Goal: Task Accomplishment & Management: Complete application form

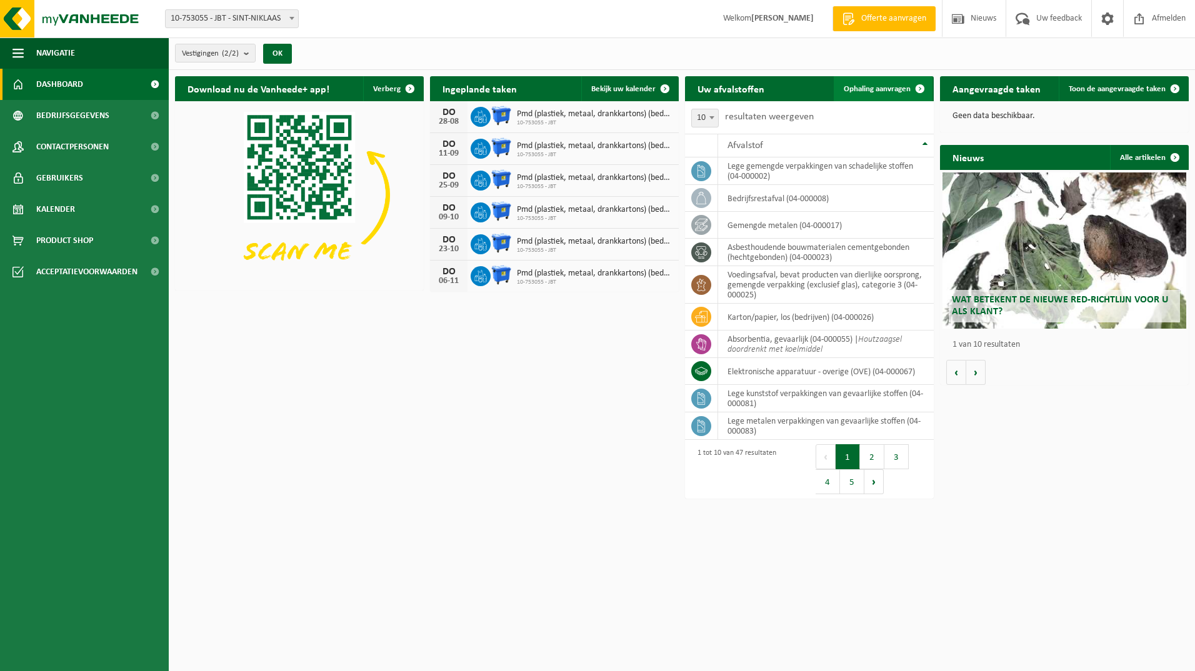
click at [868, 91] on span "Ophaling aanvragen" at bounding box center [877, 89] width 67 height 8
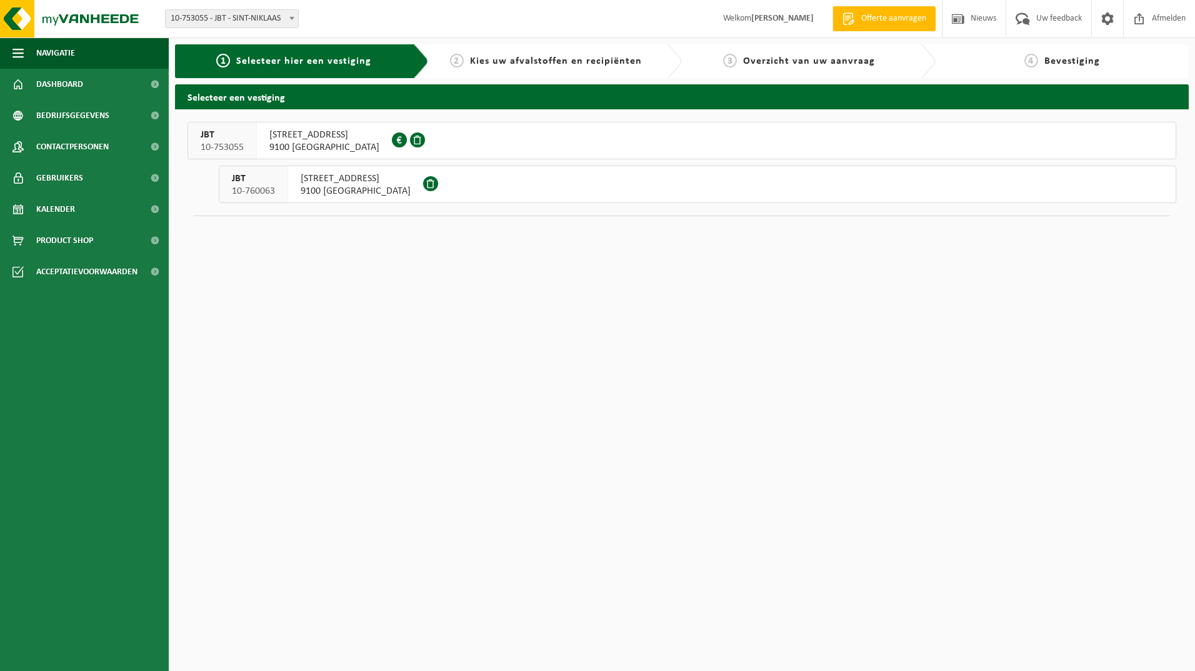
click at [294, 141] on span "BREEDSTRAAT 67" at bounding box center [324, 135] width 110 height 13
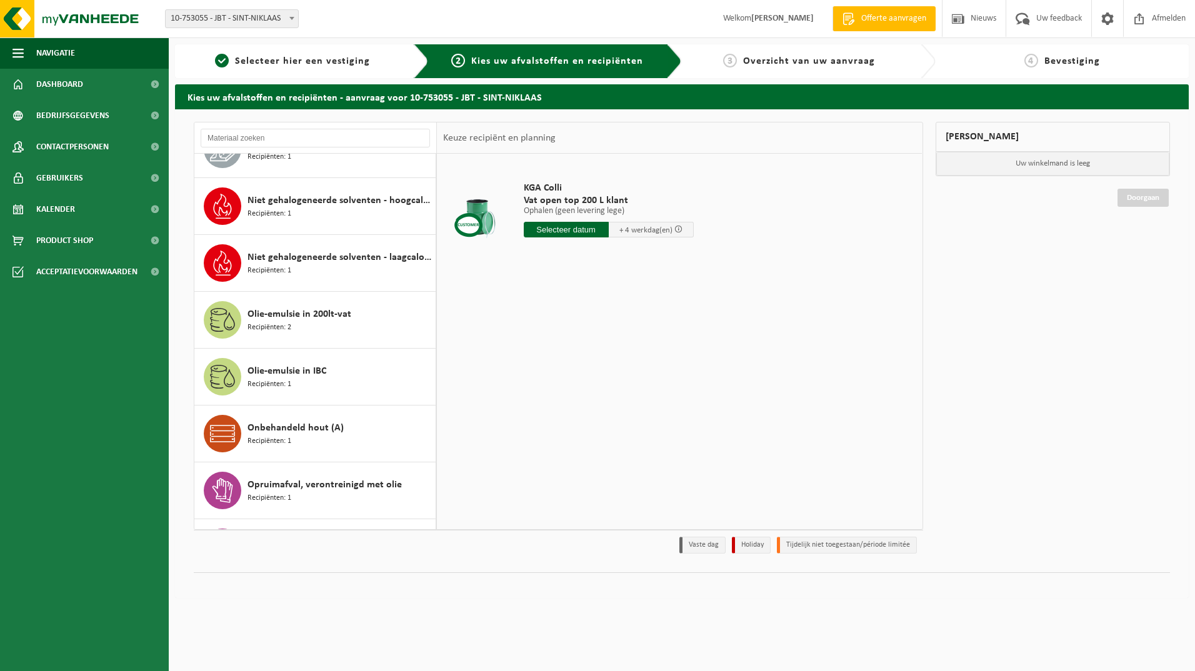
scroll to position [1313, 0]
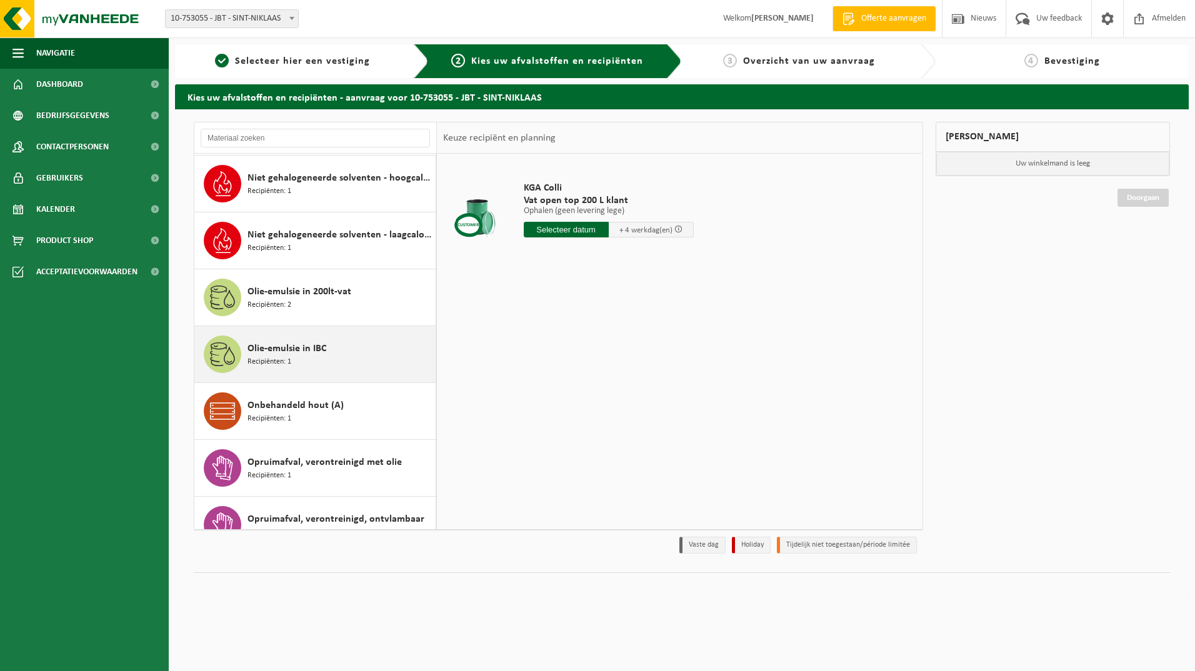
click at [293, 341] on span "Olie-emulsie in IBC" at bounding box center [287, 348] width 79 height 15
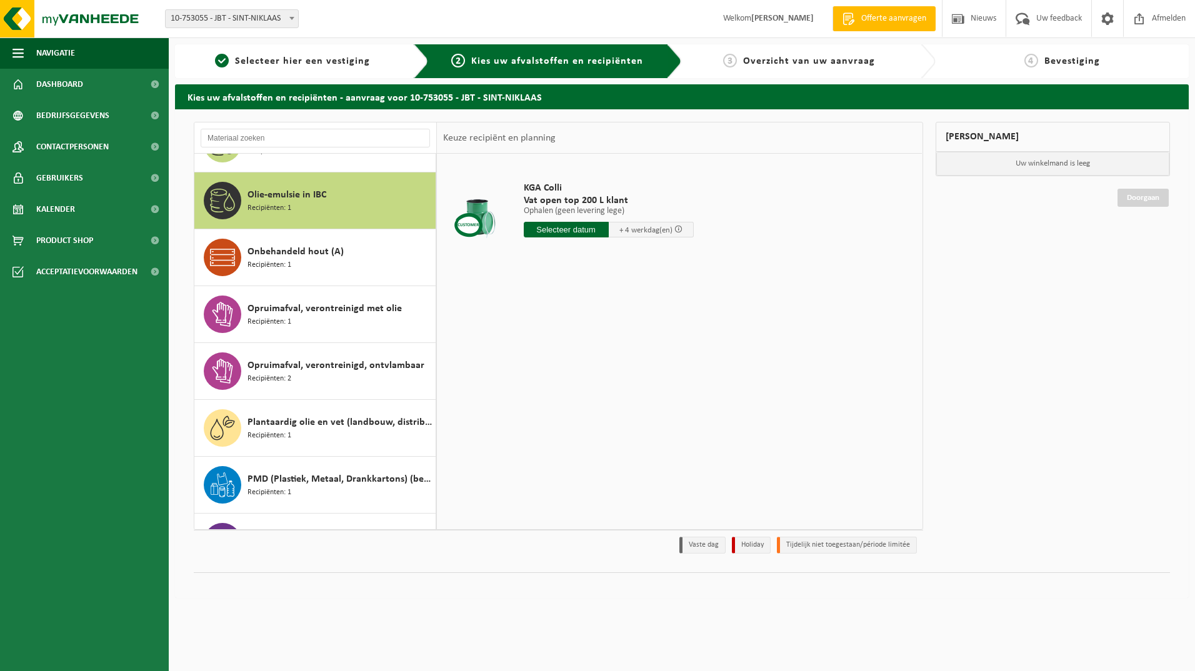
scroll to position [1482, 0]
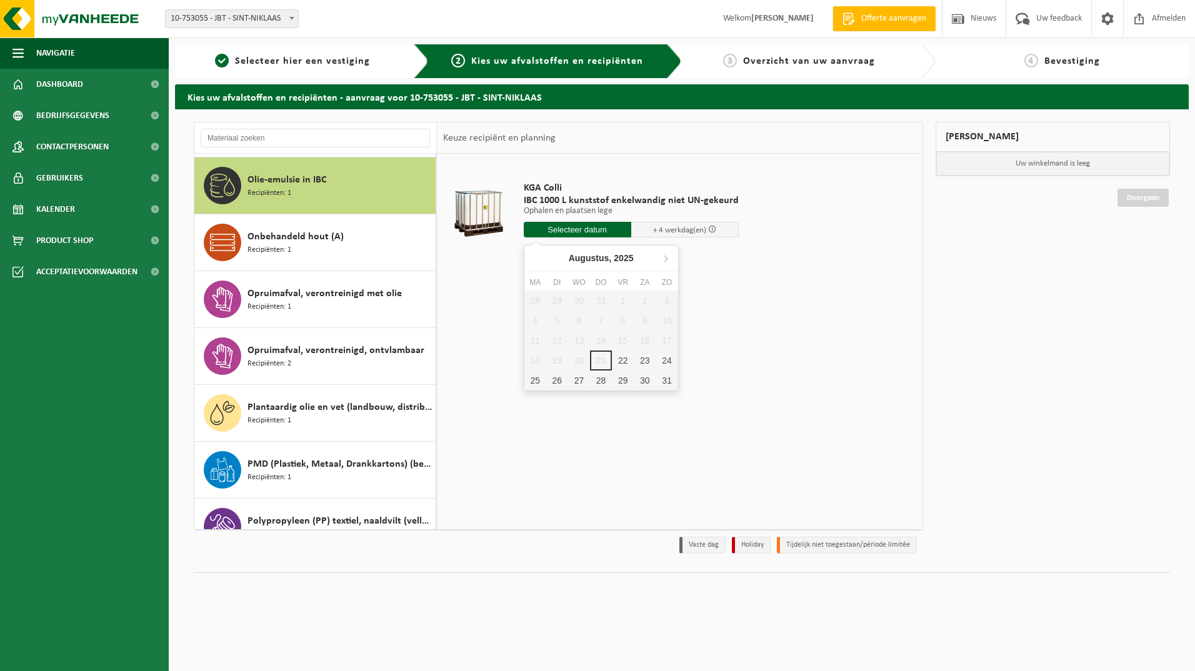
click at [589, 230] on input "text" at bounding box center [578, 230] width 108 height 16
click at [625, 363] on div "22" at bounding box center [623, 361] width 22 height 20
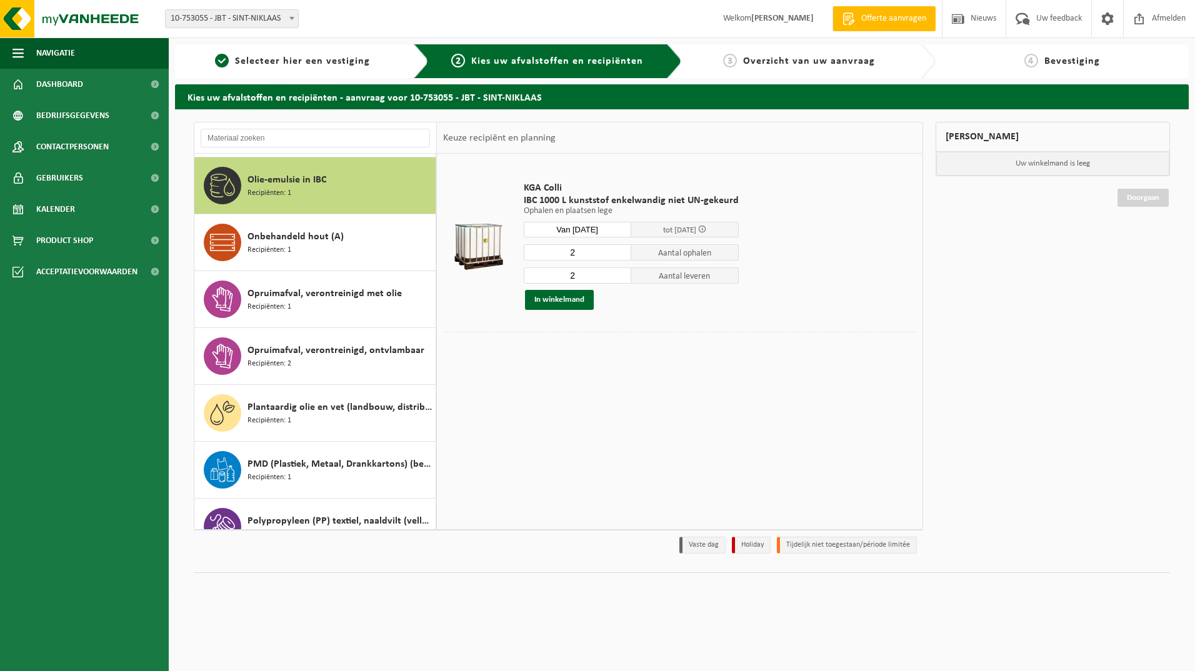
click at [606, 229] on input "Van 2025-08-22" at bounding box center [578, 230] width 108 height 16
click at [533, 376] on div "25" at bounding box center [535, 381] width 22 height 20
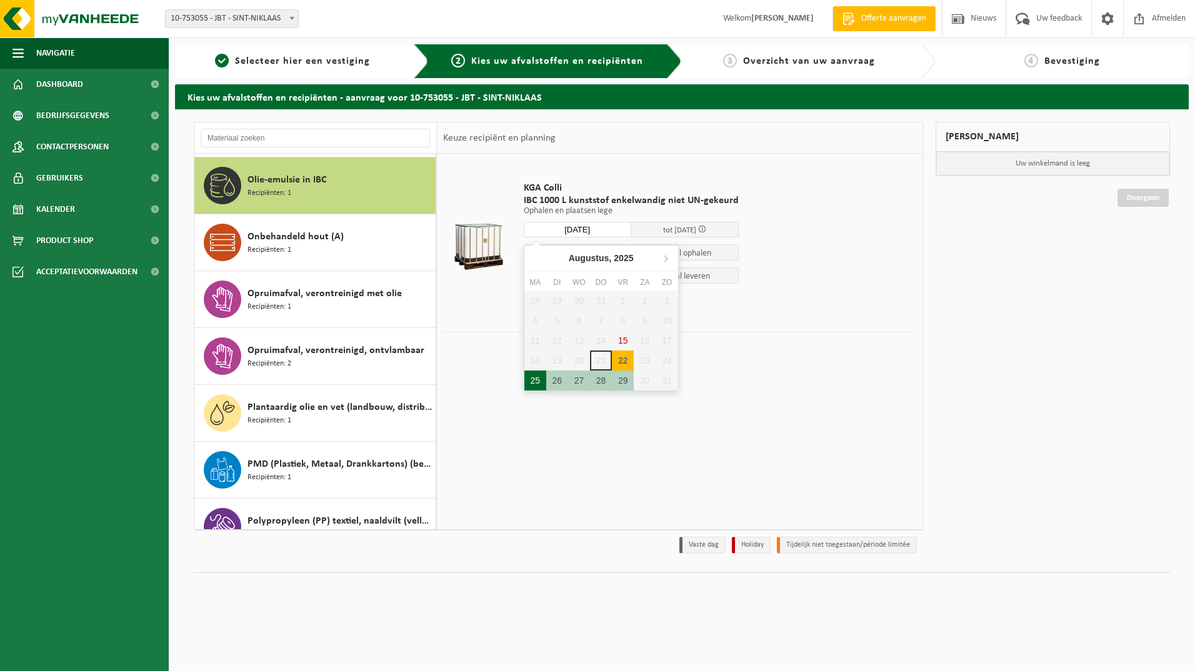
type input "Van 2025-08-25"
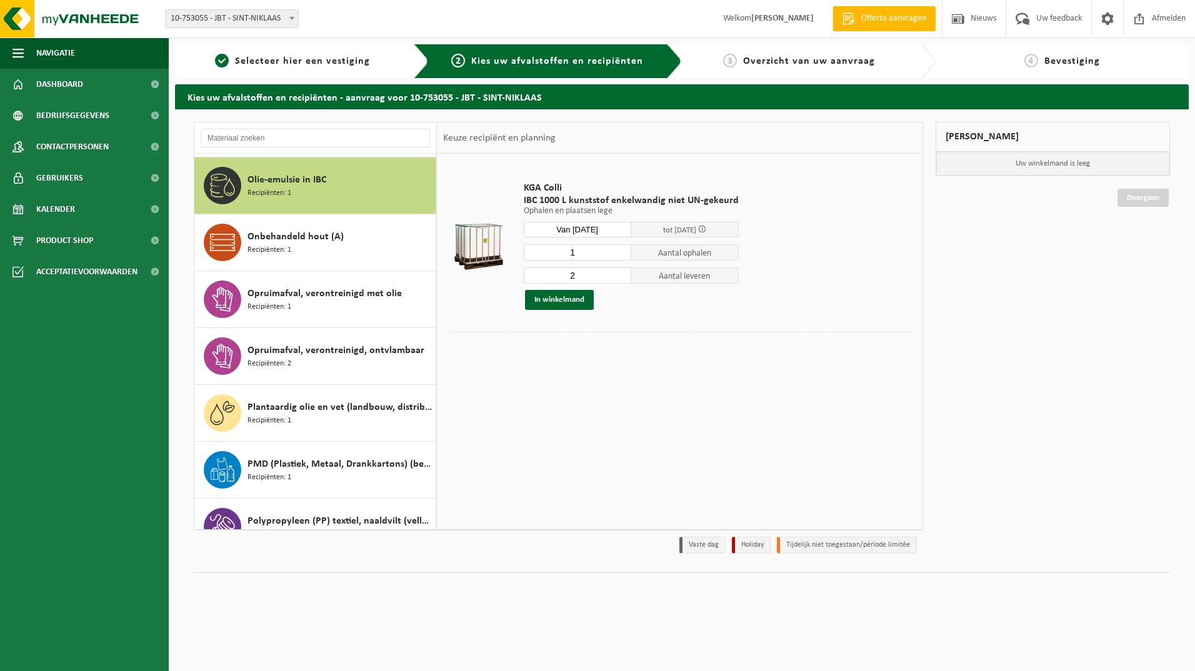
type input "1"
click at [620, 254] on input "1" at bounding box center [578, 252] width 108 height 16
type input "1"
click at [619, 276] on input "1" at bounding box center [578, 276] width 108 height 16
click at [560, 298] on button "In winkelmand" at bounding box center [559, 300] width 69 height 20
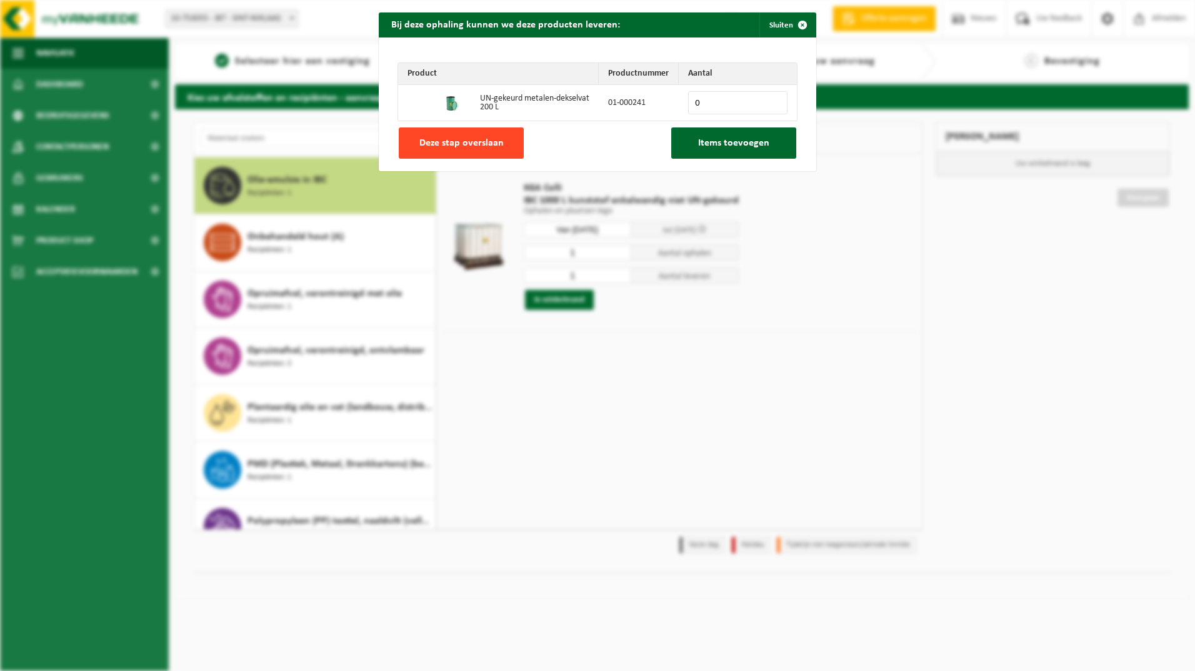
click at [497, 143] on span "Deze stap overslaan" at bounding box center [461, 143] width 84 height 10
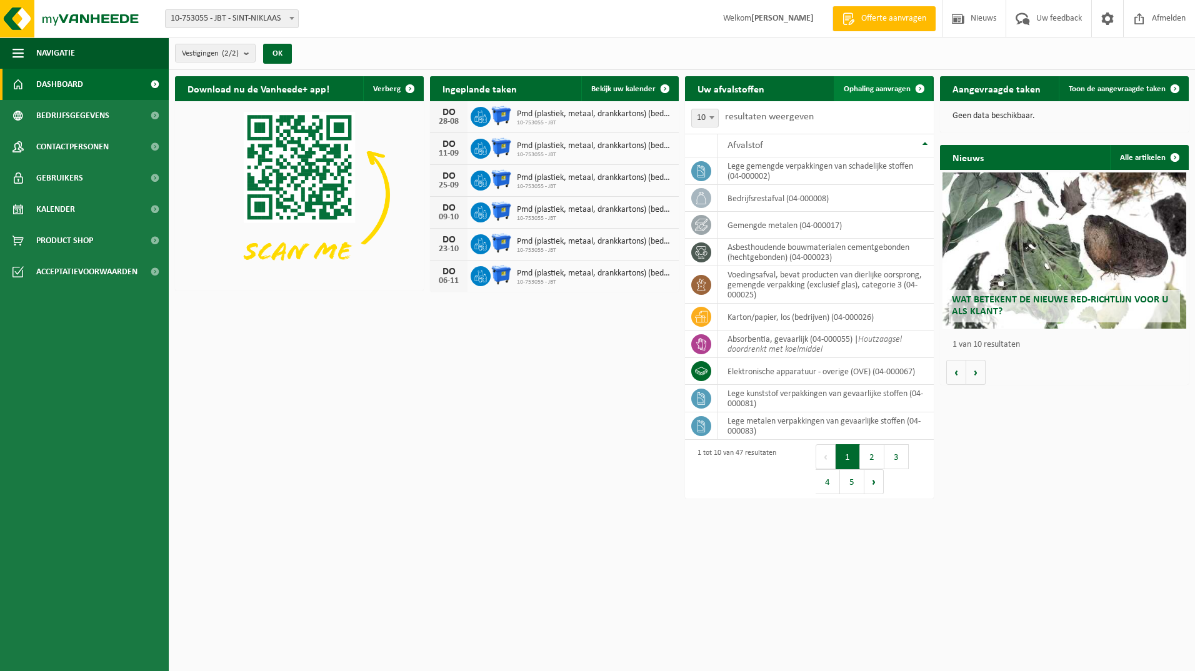
click at [858, 88] on span "Ophaling aanvragen" at bounding box center [877, 89] width 67 height 8
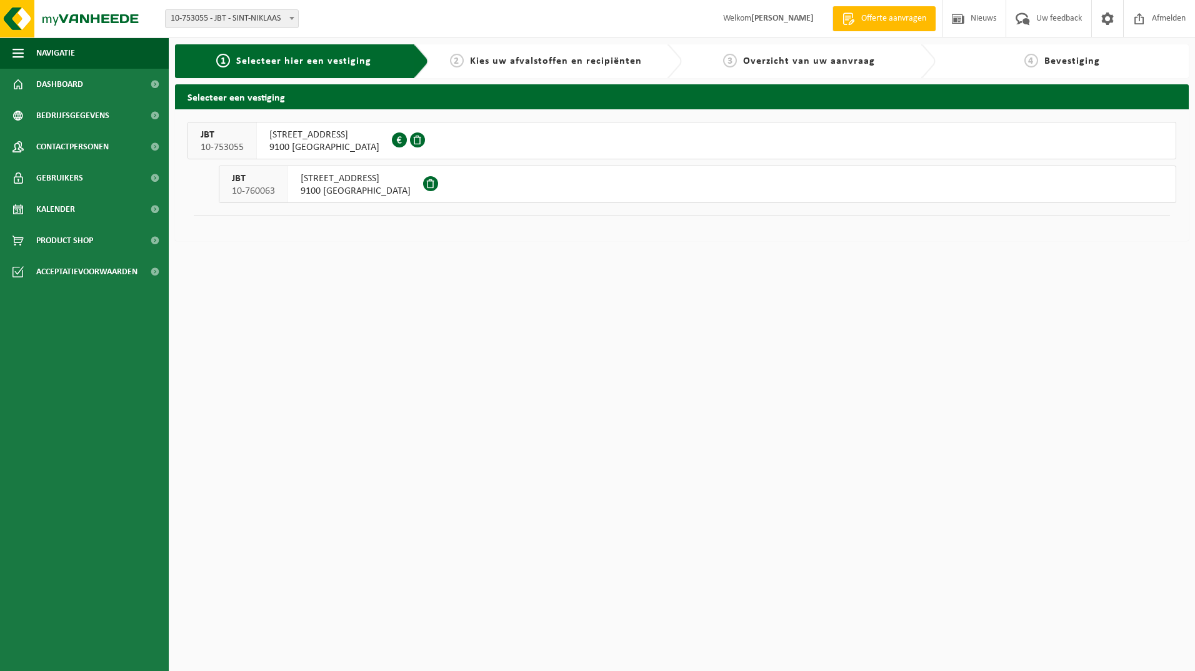
click at [310, 149] on span "9100 SINT-NIKLAAS" at bounding box center [324, 147] width 110 height 13
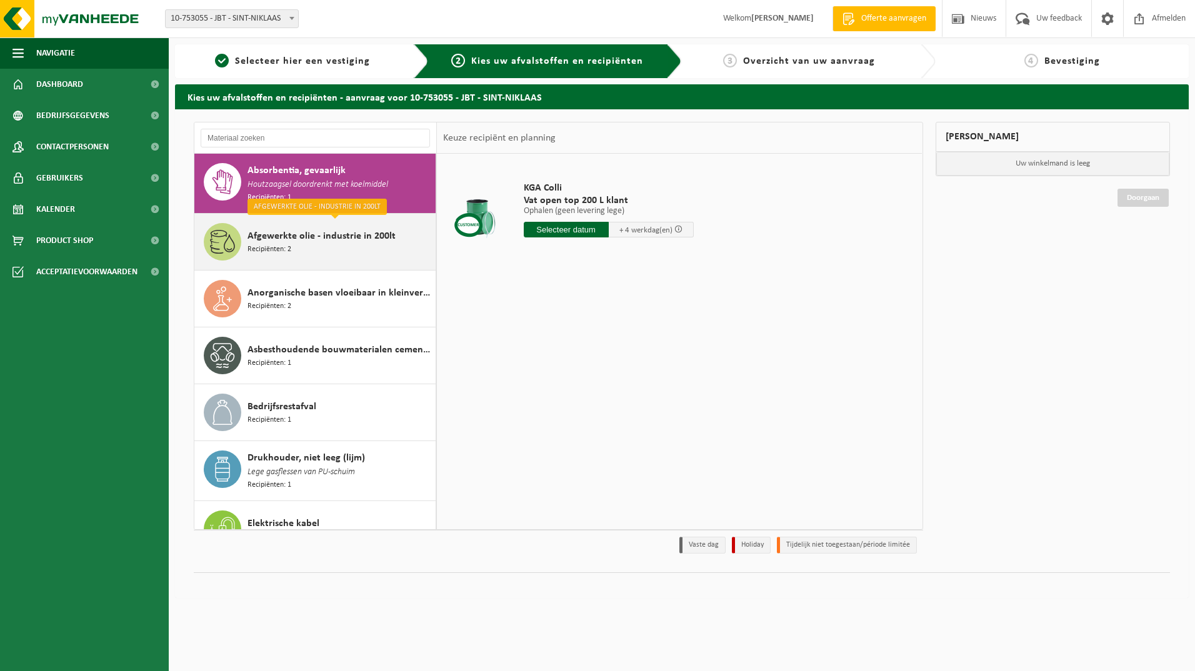
click at [338, 247] on div "Afgewerkte olie - industrie in 200lt Recipiënten: 2" at bounding box center [340, 242] width 185 height 38
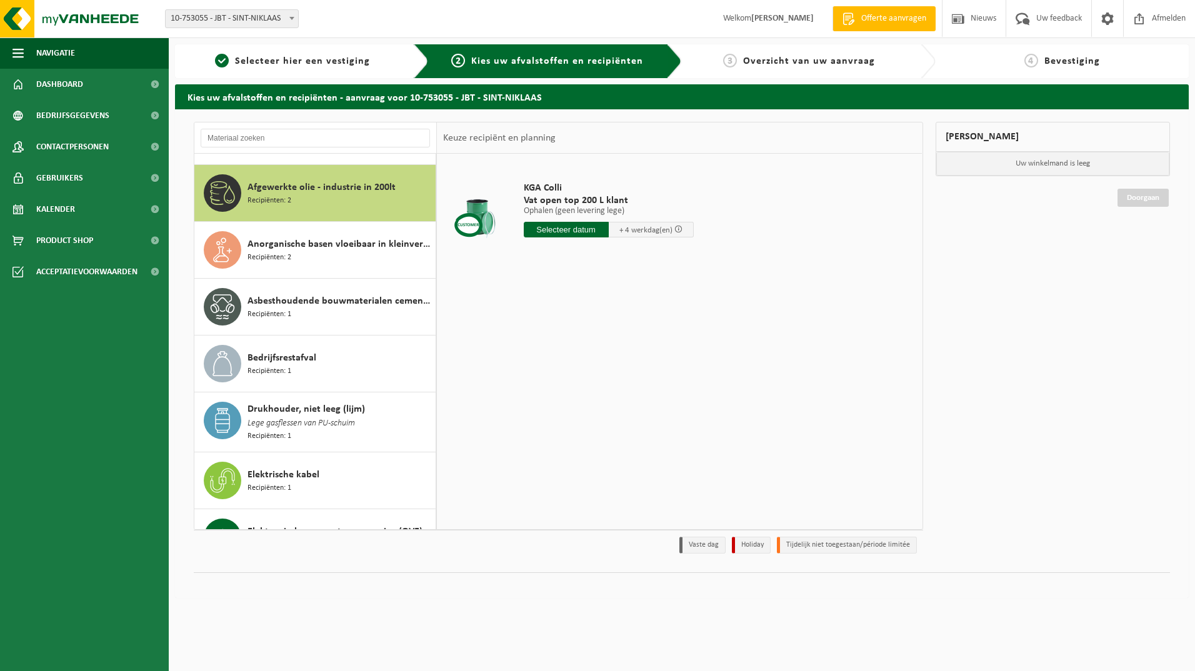
scroll to position [58, 0]
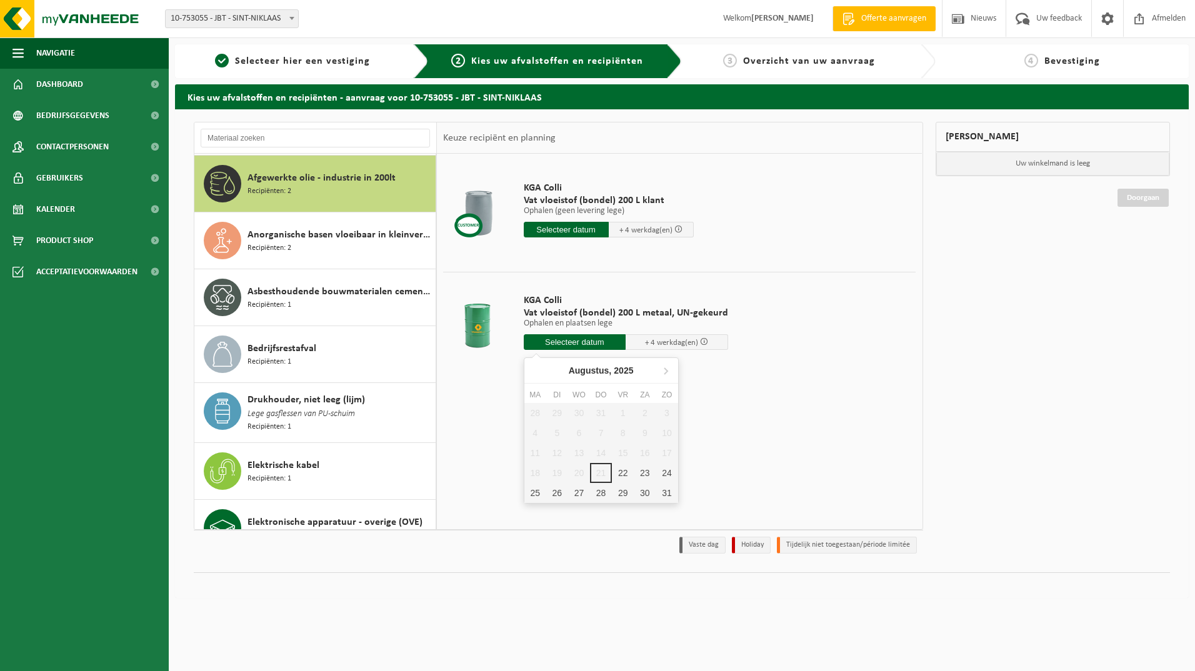
click at [603, 343] on input "text" at bounding box center [575, 342] width 103 height 16
click at [536, 496] on div "25" at bounding box center [535, 493] width 22 height 20
type input "Van 2025-08-25"
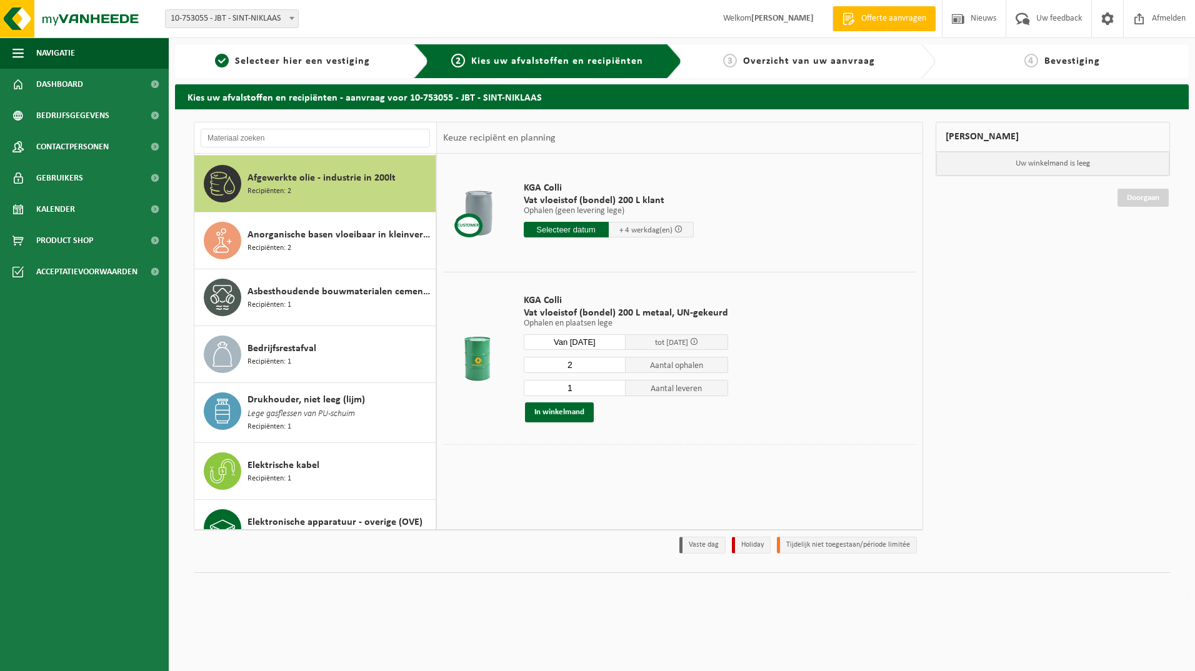
type input "2"
click at [615, 362] on input "2" at bounding box center [575, 365] width 103 height 16
type input "2"
click at [613, 387] on input "2" at bounding box center [575, 388] width 103 height 16
click at [555, 414] on button "In winkelmand" at bounding box center [559, 413] width 69 height 20
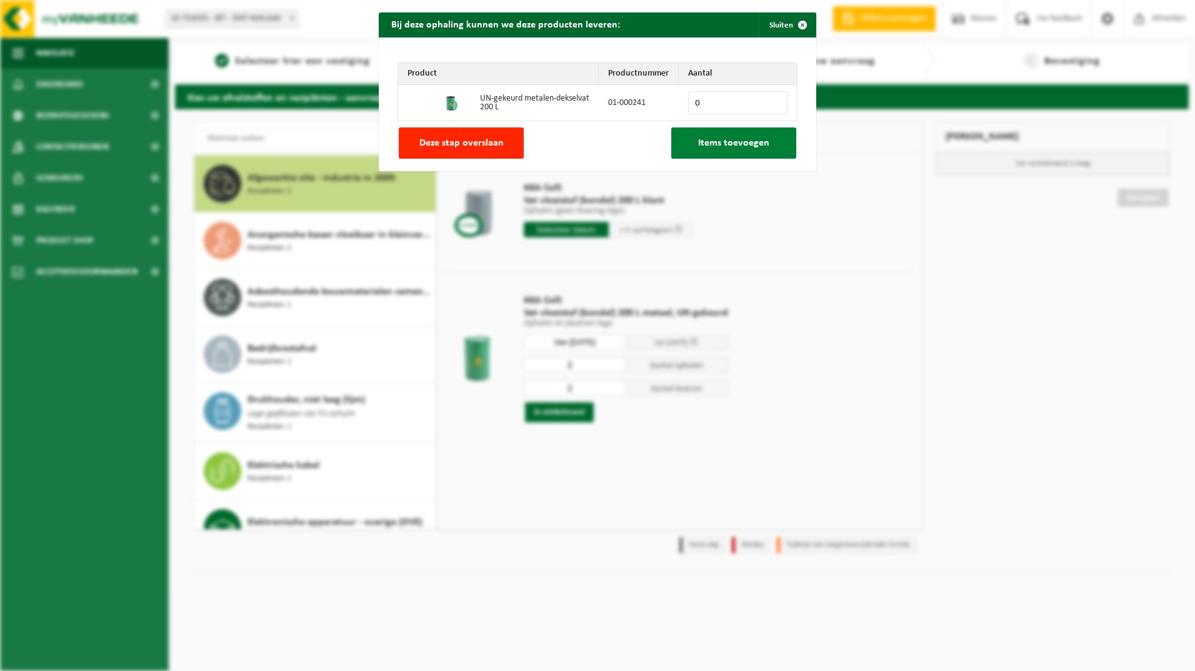
click at [720, 143] on span "Items toevoegen" at bounding box center [733, 143] width 71 height 10
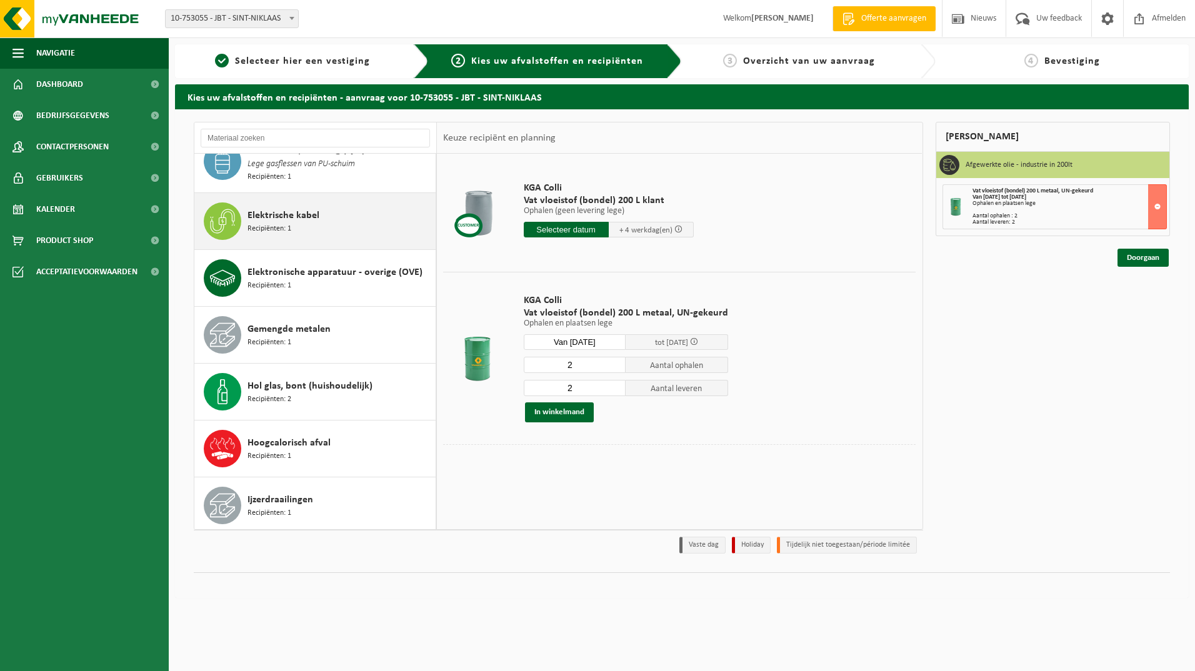
click at [319, 231] on div "Elektrische kabel Recipiënten: 1" at bounding box center [340, 222] width 185 height 38
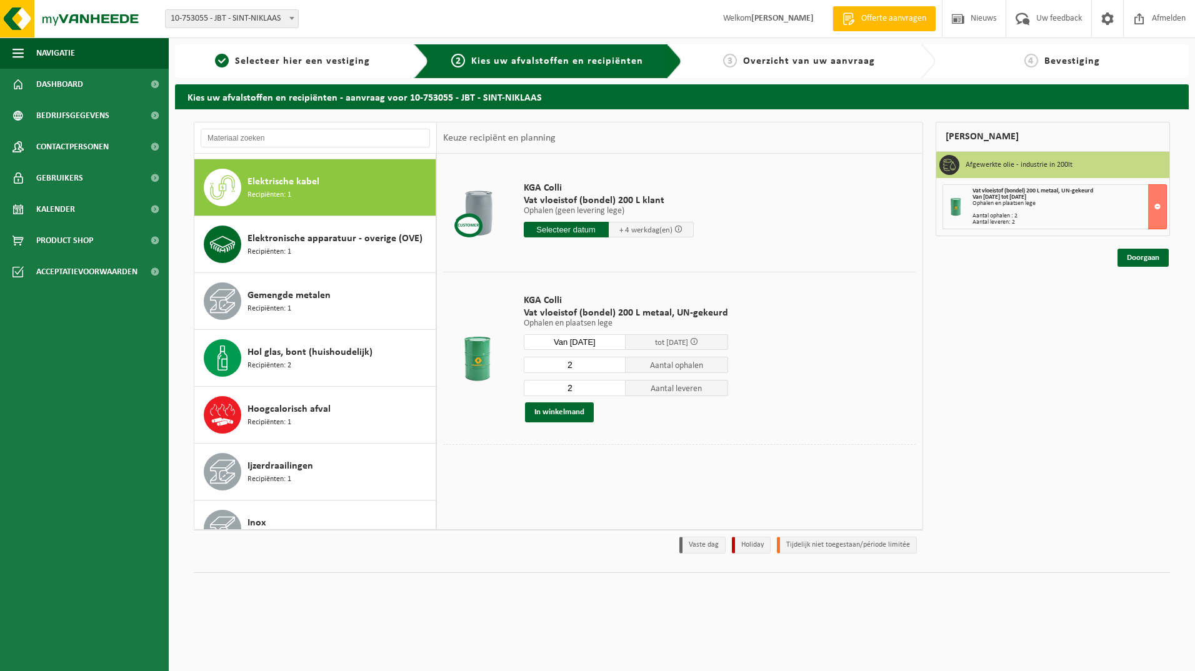
scroll to position [344, 0]
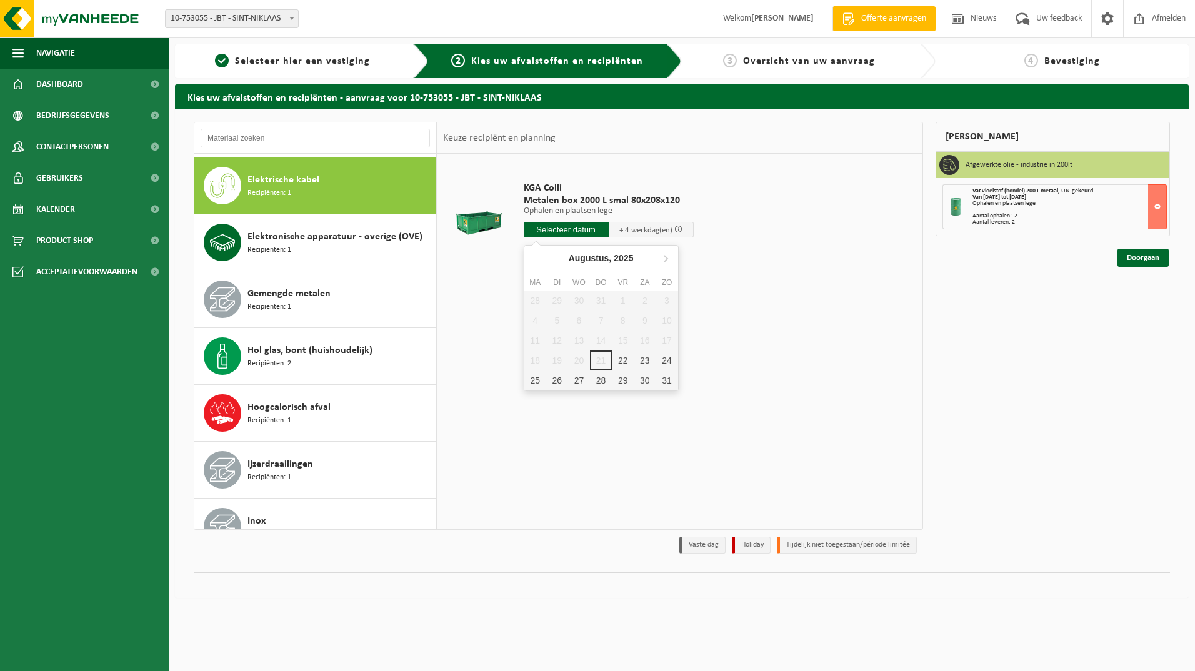
click at [583, 233] on input "text" at bounding box center [566, 230] width 85 height 16
click at [535, 380] on div "25" at bounding box center [535, 381] width 22 height 20
type input "Van 2025-08-25"
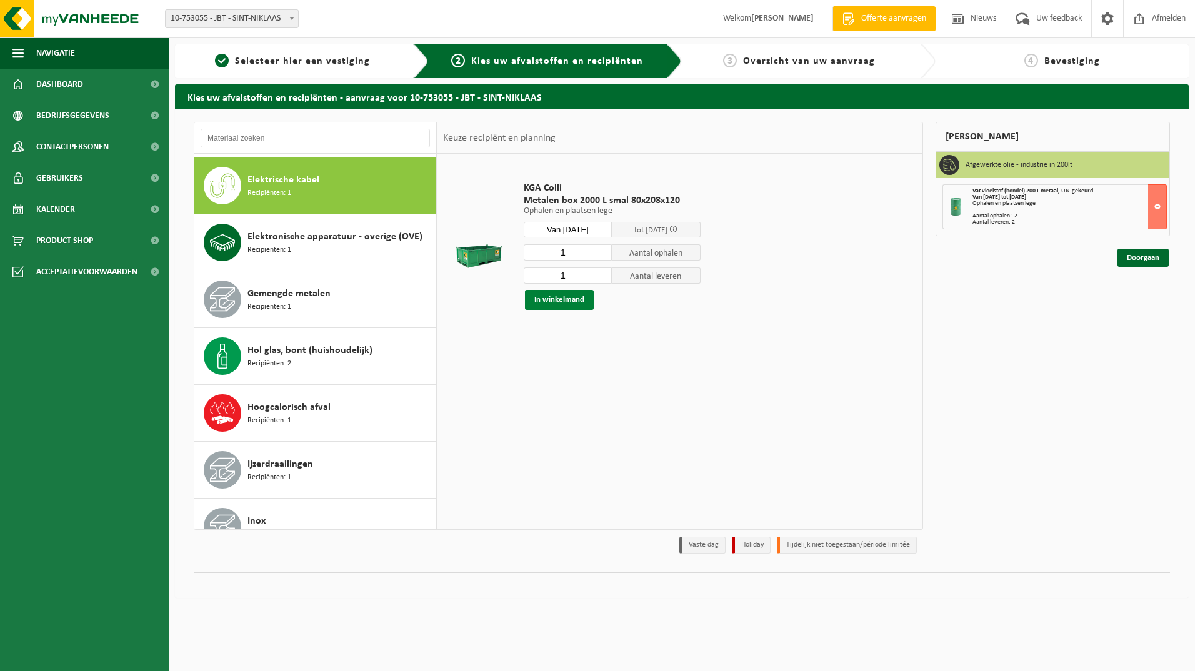
click at [569, 303] on button "In winkelmand" at bounding box center [559, 300] width 69 height 20
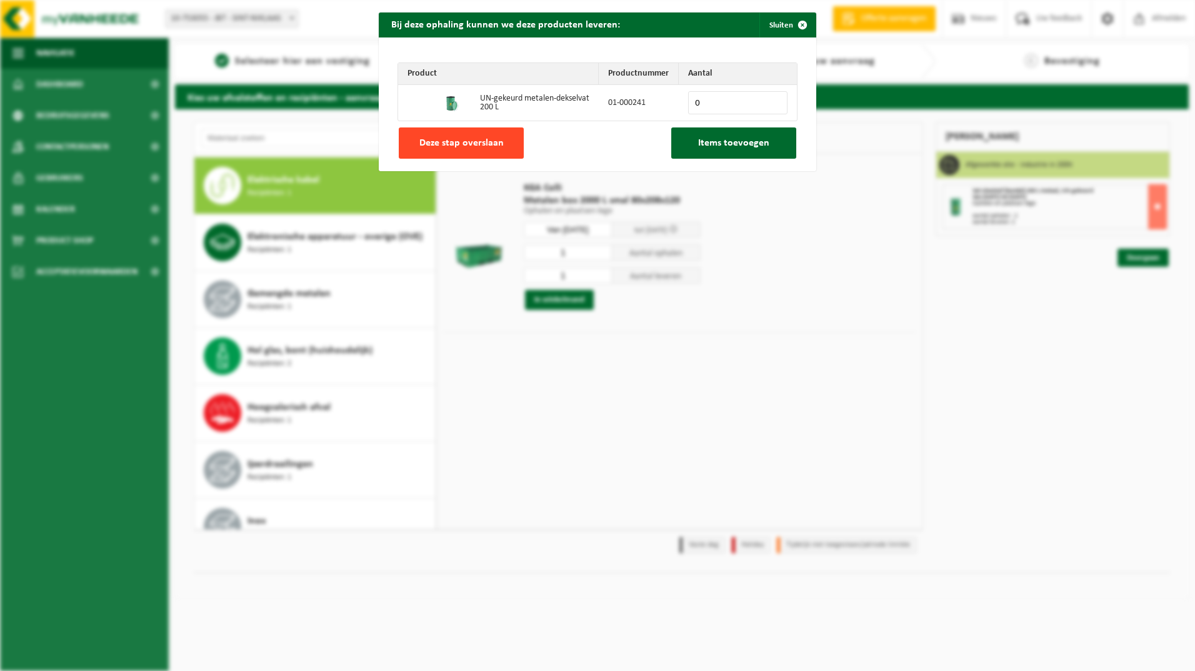
click at [438, 140] on span "Deze stap overslaan" at bounding box center [461, 143] width 84 height 10
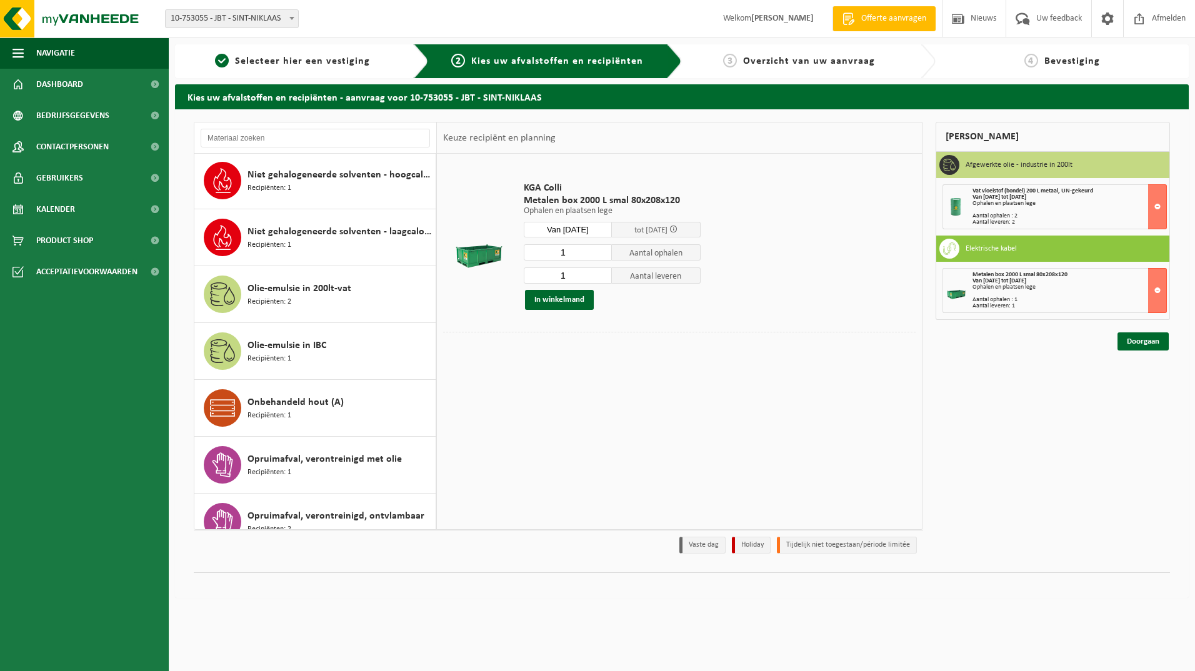
scroll to position [1344, 0]
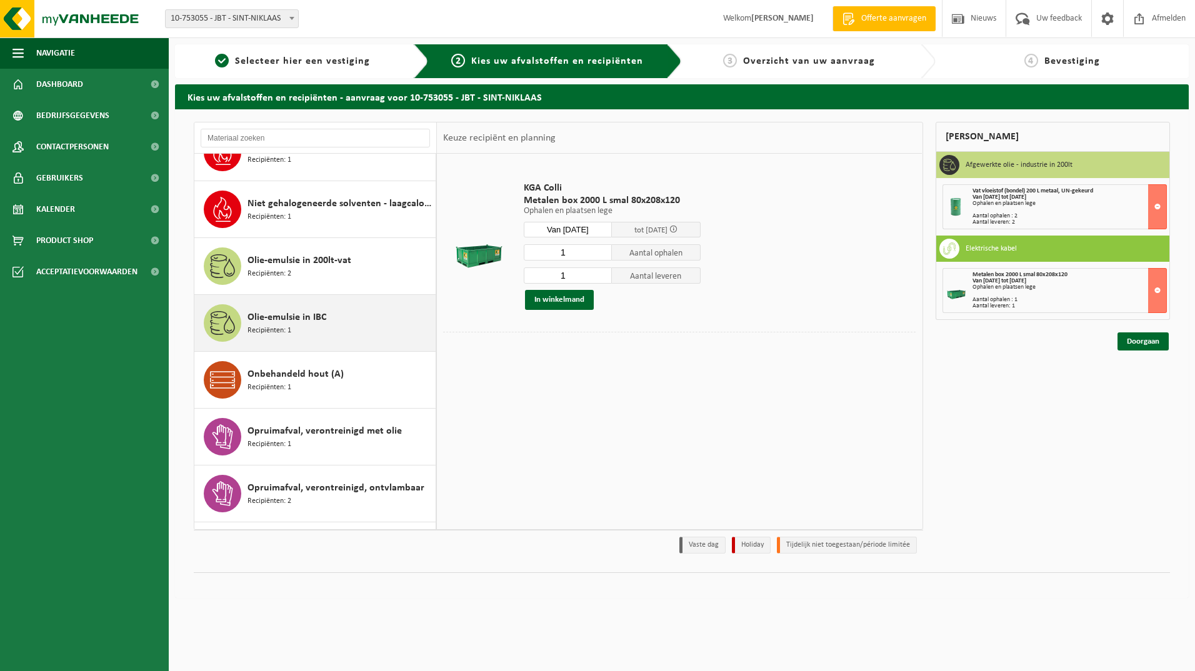
click at [289, 316] on span "Olie-emulsie in IBC" at bounding box center [287, 317] width 79 height 15
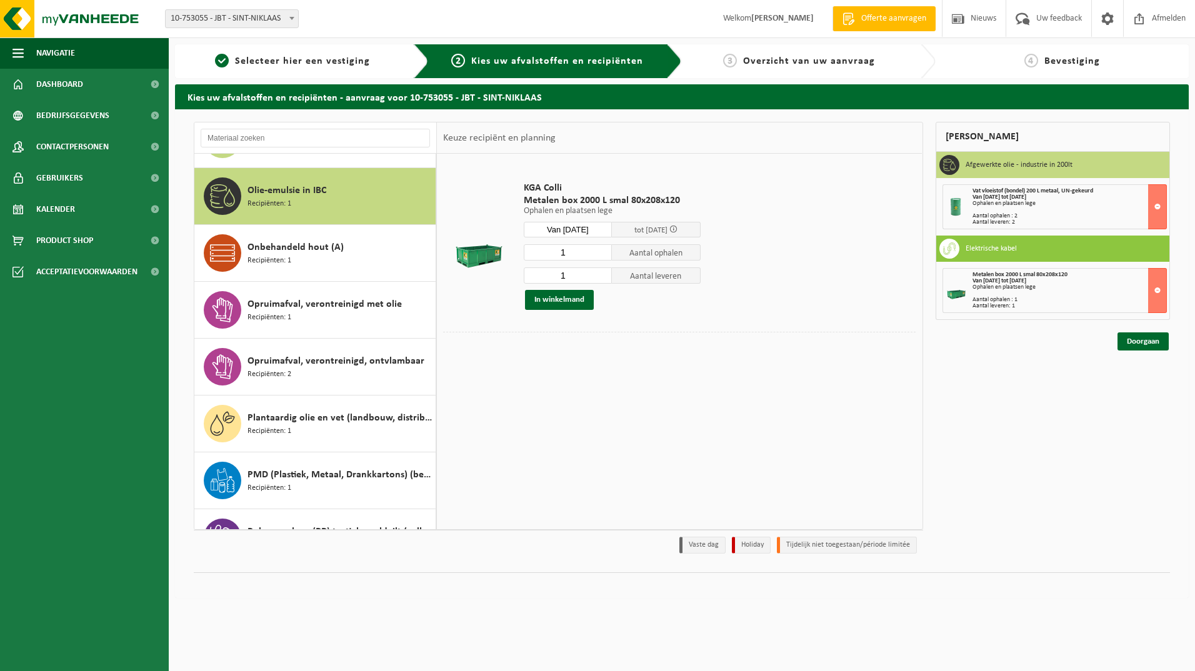
scroll to position [1482, 0]
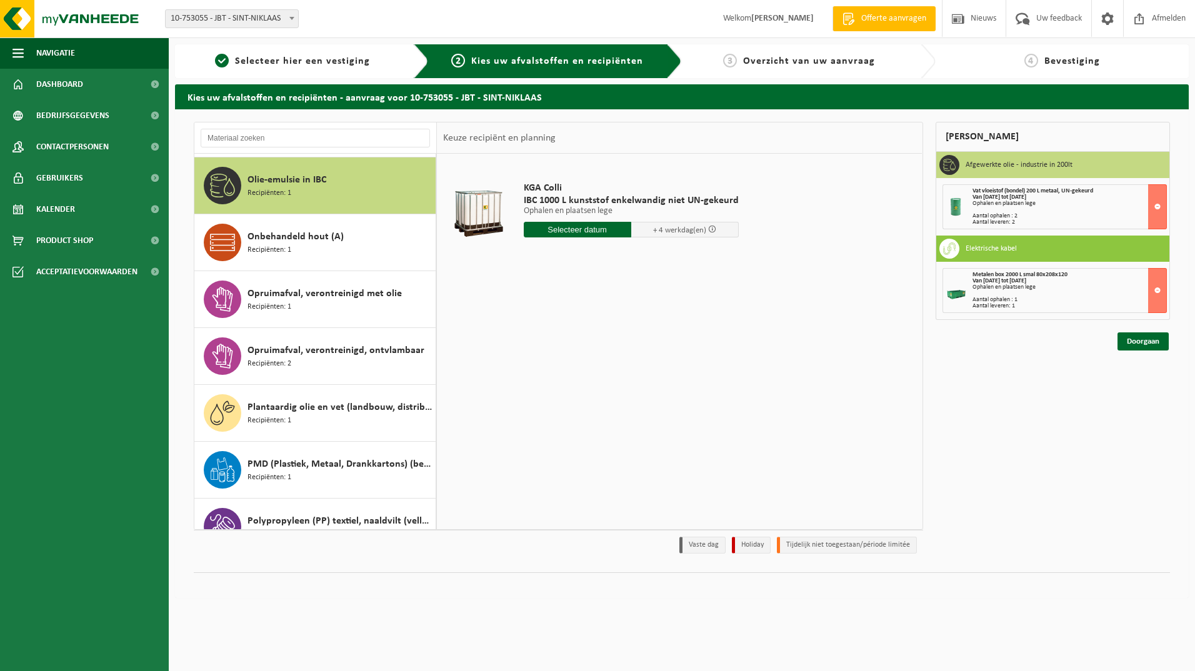
click at [582, 228] on input "text" at bounding box center [578, 230] width 108 height 16
click at [538, 379] on div "25" at bounding box center [535, 381] width 22 height 20
type input "Van 2025-08-25"
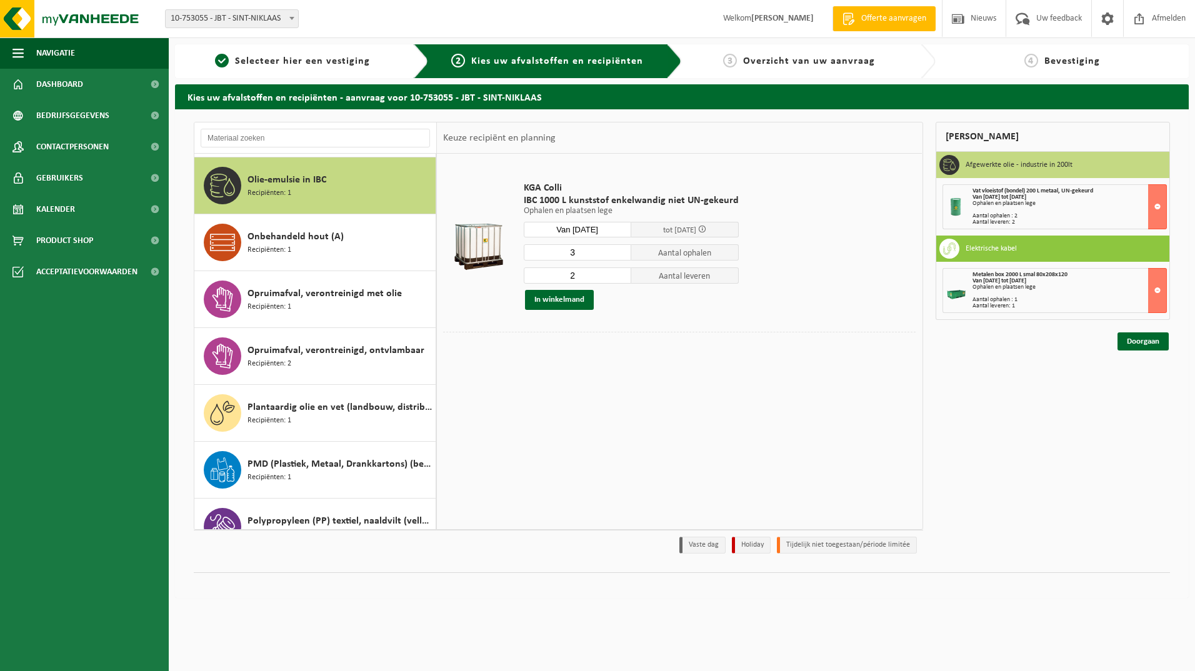
click at [621, 252] on input "3" at bounding box center [578, 252] width 108 height 16
click at [620, 255] on input "2" at bounding box center [578, 252] width 108 height 16
type input "1"
click at [620, 255] on input "1" at bounding box center [578, 252] width 108 height 16
click at [620, 279] on input "1" at bounding box center [578, 276] width 108 height 16
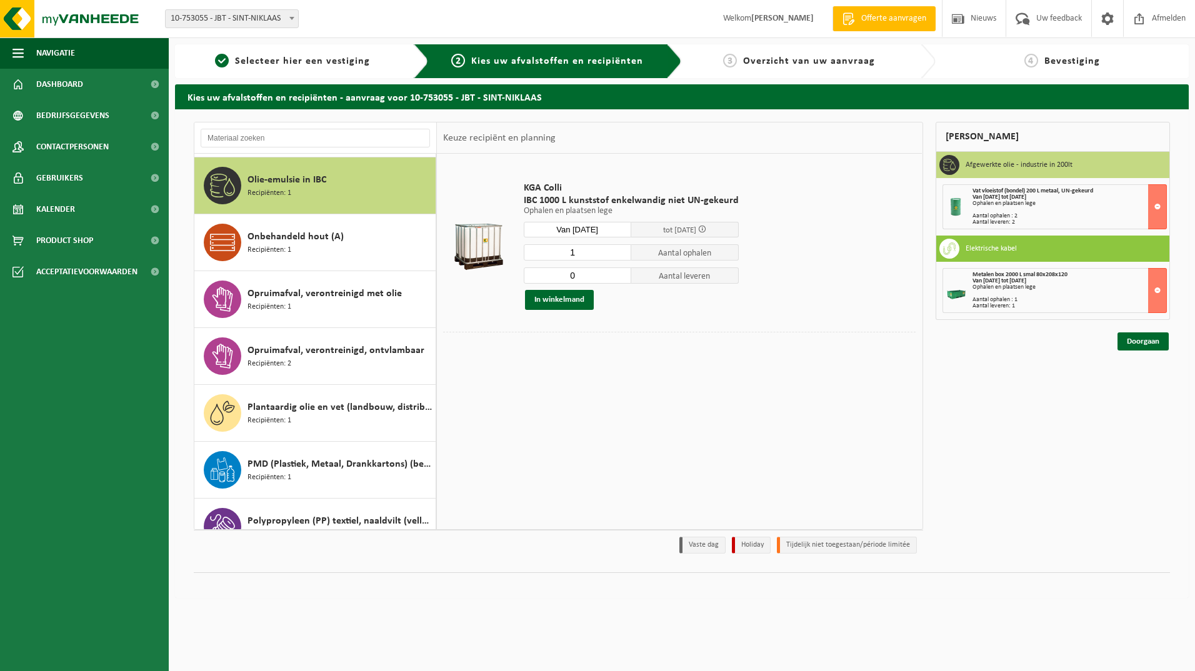
click at [620, 279] on input "0" at bounding box center [578, 276] width 108 height 16
type input "1"
click at [620, 274] on input "1" at bounding box center [578, 276] width 108 height 16
click at [573, 301] on button "In winkelmand" at bounding box center [559, 300] width 69 height 20
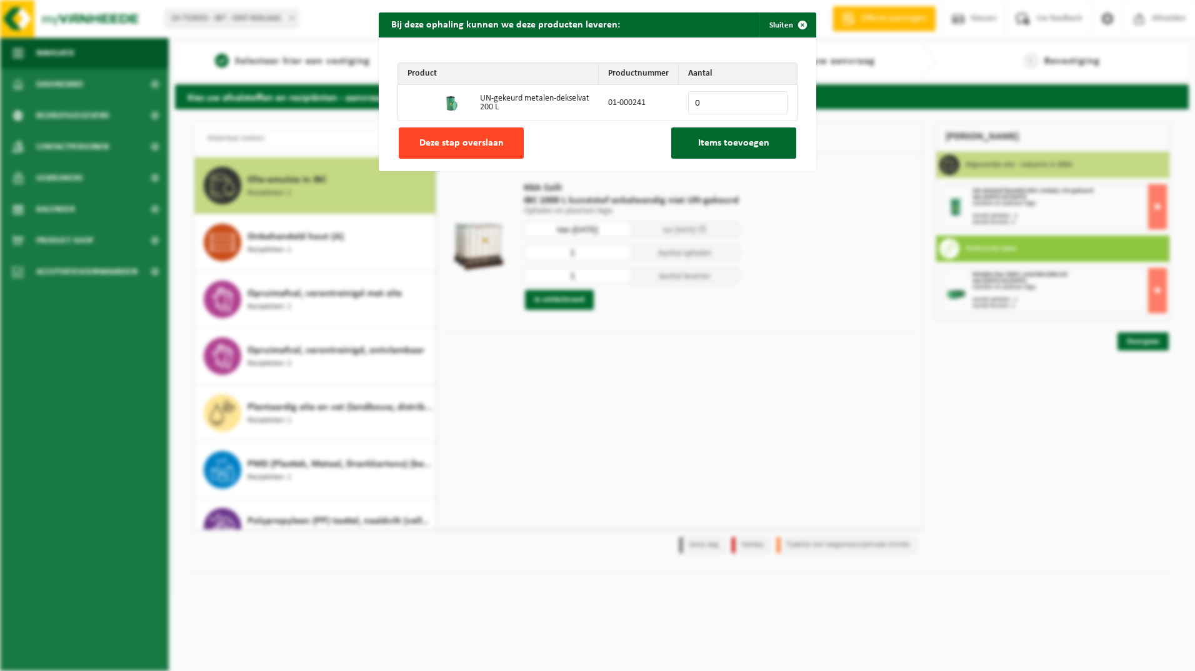
click at [474, 146] on span "Deze stap overslaan" at bounding box center [461, 143] width 84 height 10
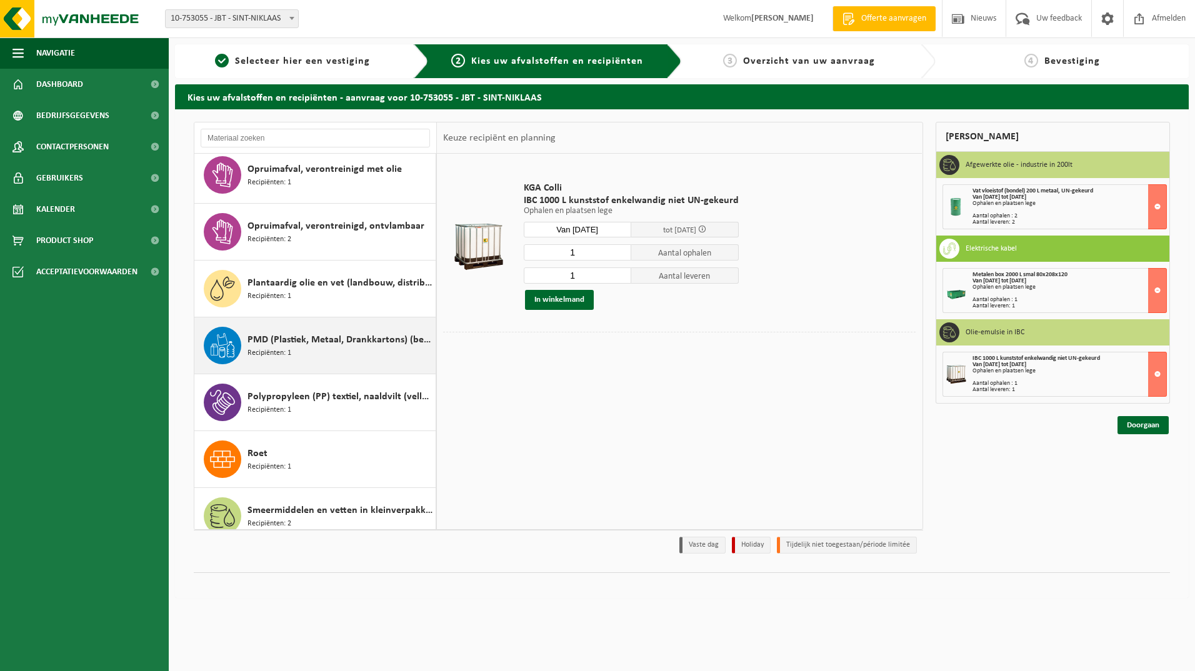
scroll to position [1607, 0]
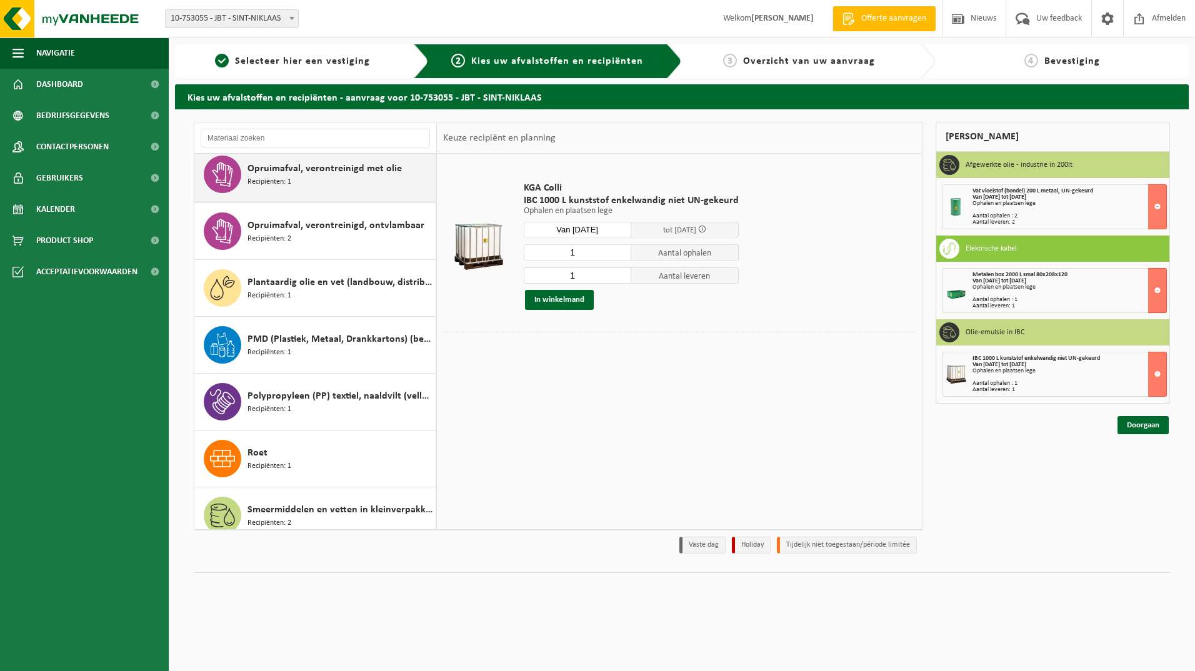
click at [337, 172] on span "Opruimafval, verontreinigd met olie" at bounding box center [325, 168] width 154 height 15
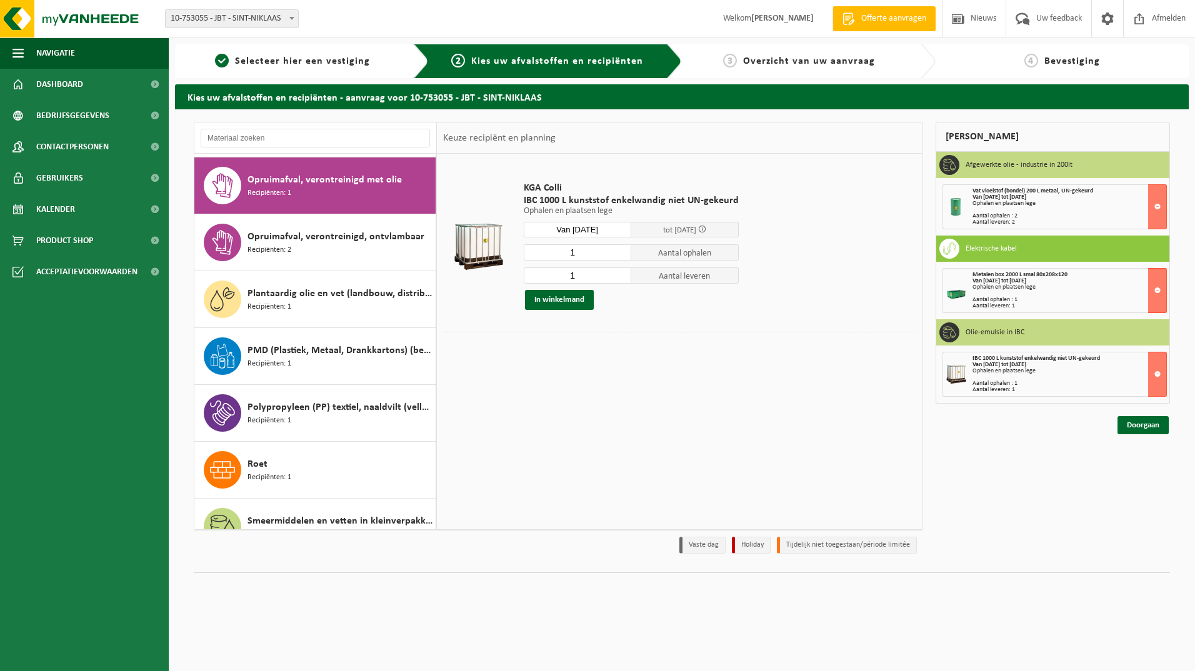
scroll to position [1595, 0]
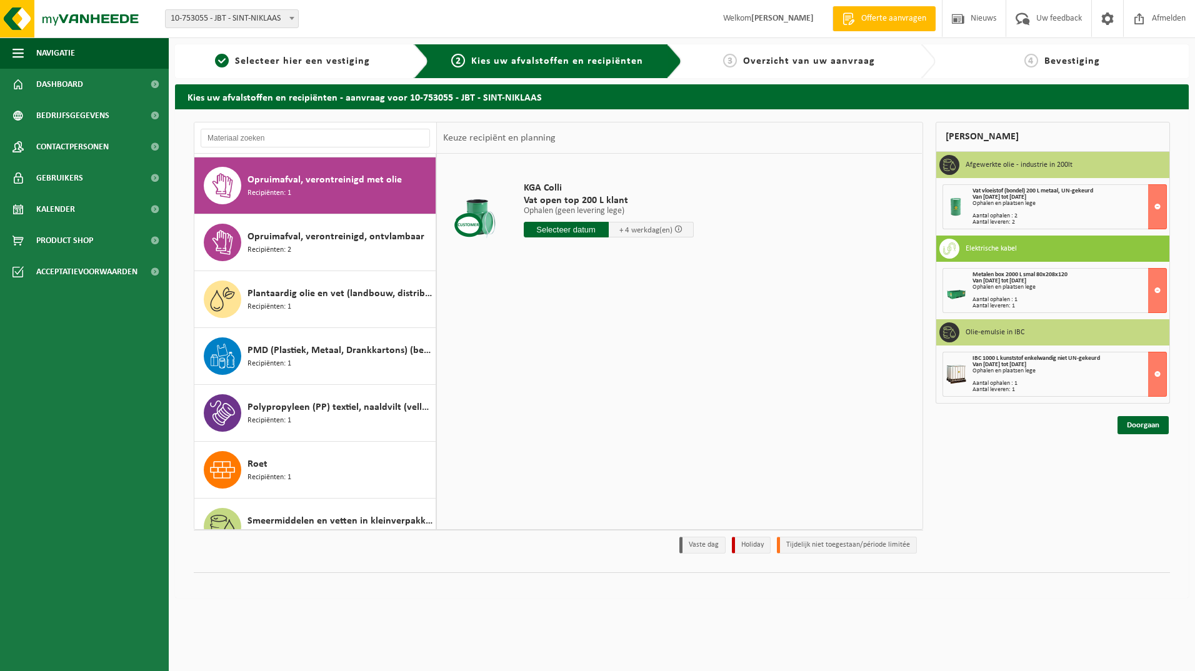
click at [595, 230] on input "text" at bounding box center [566, 230] width 85 height 16
click at [539, 379] on div "25" at bounding box center [535, 381] width 22 height 20
type input "Van 2025-08-25"
click at [556, 277] on button "In winkelmand" at bounding box center [559, 277] width 69 height 20
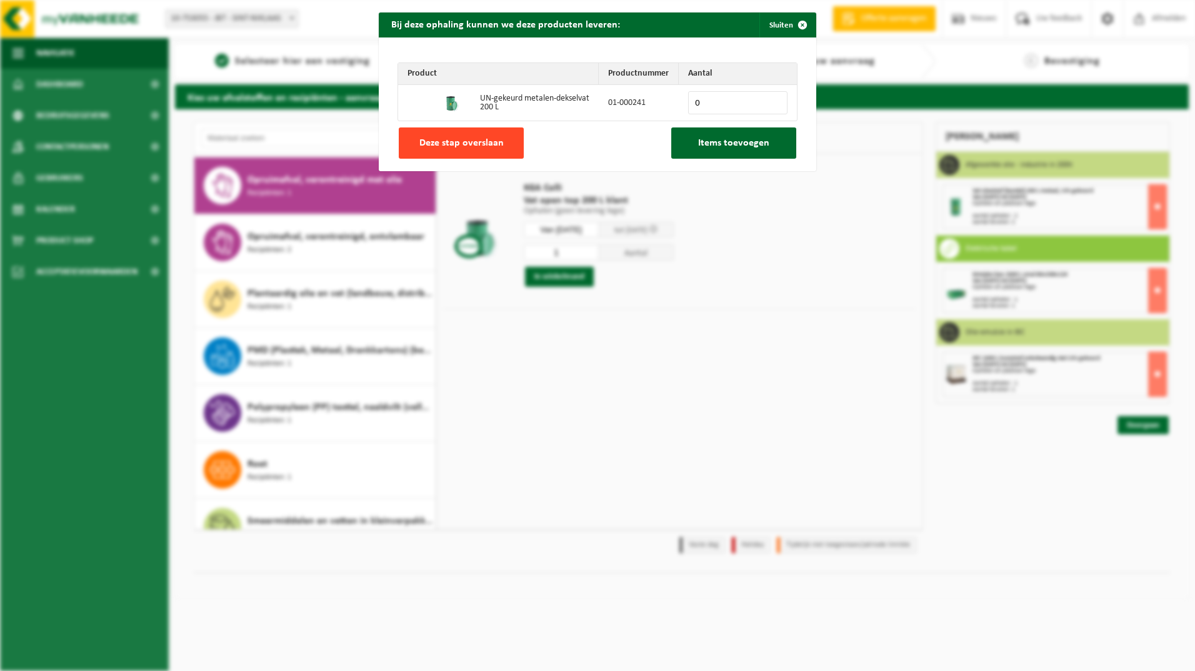
click at [494, 138] on span "Deze stap overslaan" at bounding box center [461, 143] width 84 height 10
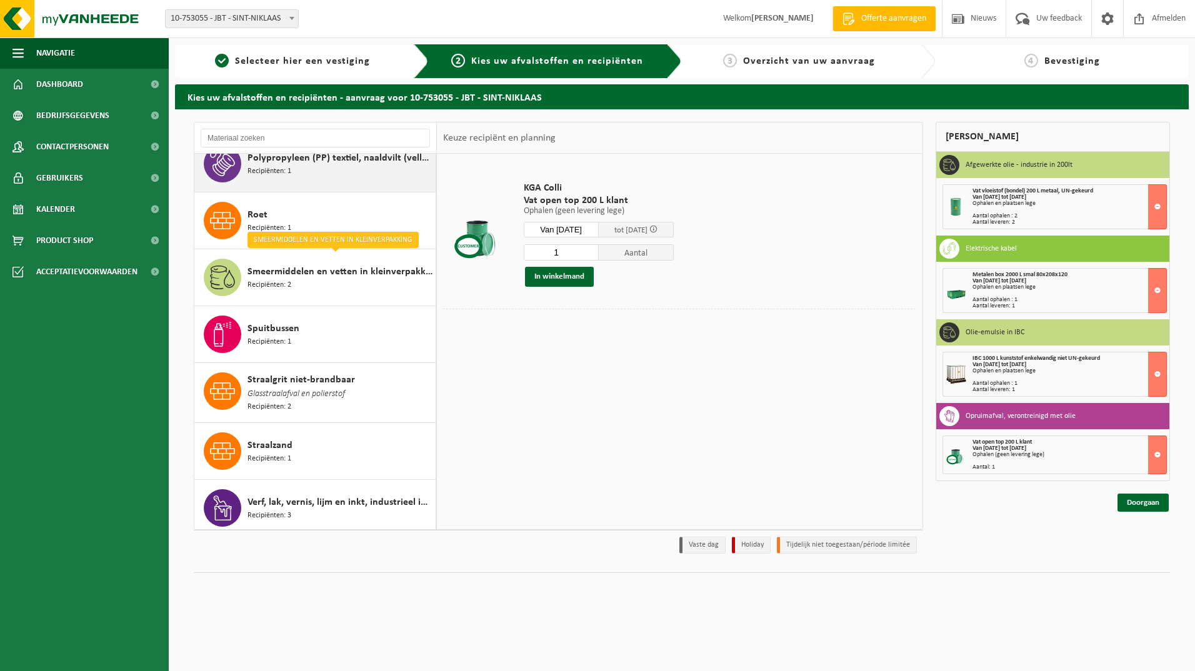
scroll to position [1845, 0]
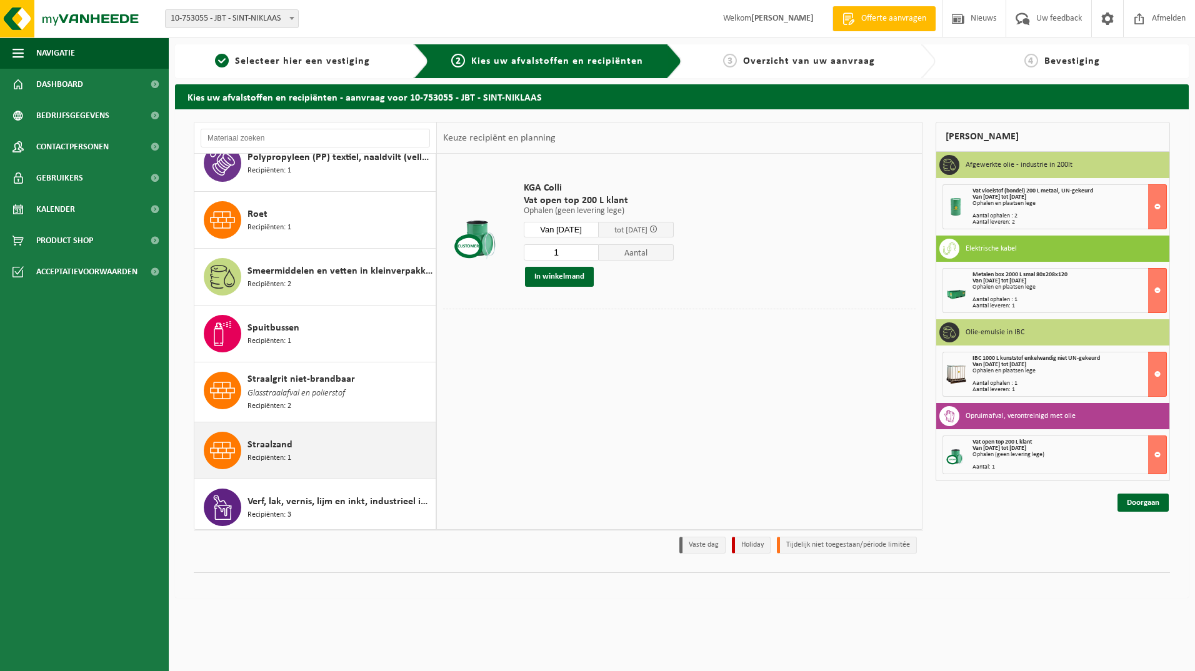
click at [375, 437] on div "Straalzand Recipiënten: 1" at bounding box center [340, 451] width 185 height 38
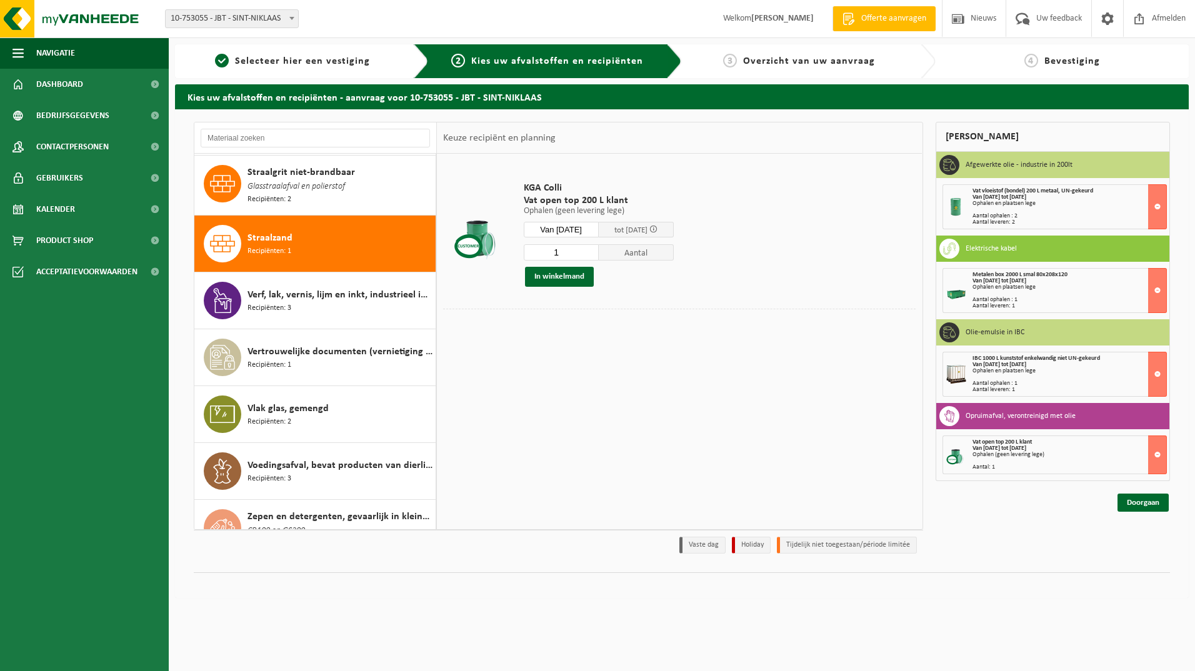
scroll to position [2075, 0]
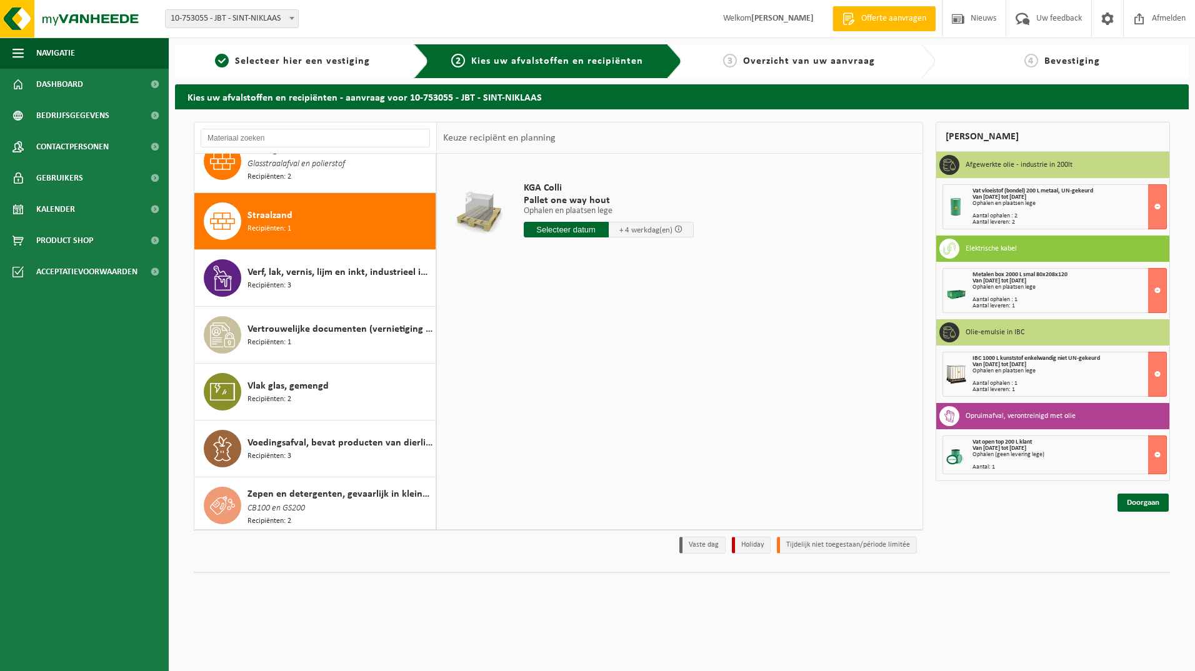
click at [606, 233] on input "text" at bounding box center [566, 230] width 85 height 16
click at [536, 379] on div "25" at bounding box center [535, 381] width 22 height 20
type input "Van 2025-08-25"
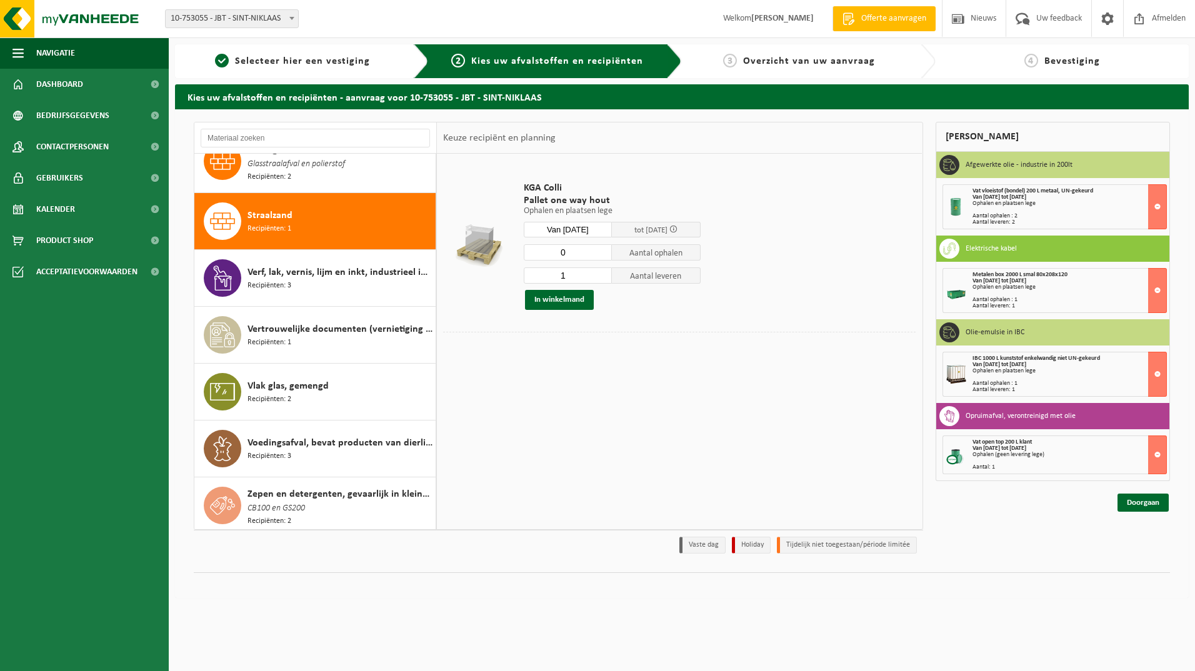
click at [601, 256] on input "0" at bounding box center [568, 252] width 89 height 16
click at [601, 252] on input "1" at bounding box center [568, 252] width 89 height 16
type input "2"
click at [601, 252] on input "2" at bounding box center [568, 252] width 89 height 16
click at [603, 273] on input "2" at bounding box center [568, 276] width 89 height 16
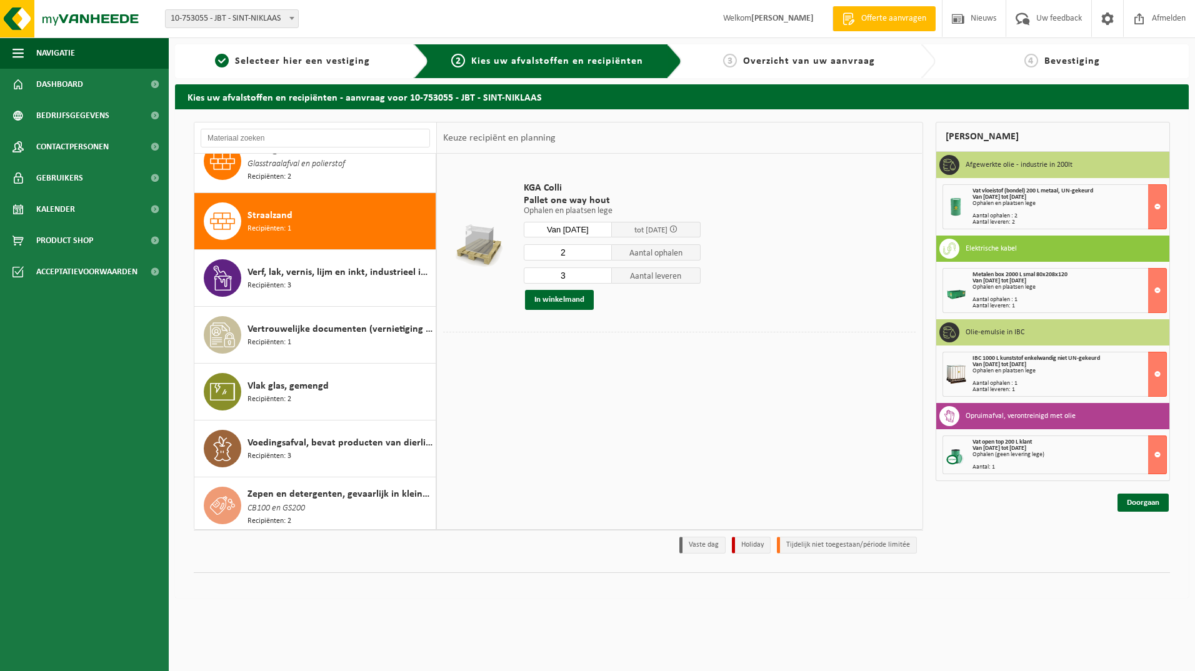
click at [603, 273] on input "3" at bounding box center [568, 276] width 89 height 16
type input "2"
click at [601, 277] on input "2" at bounding box center [568, 276] width 89 height 16
click at [566, 304] on button "In winkelmand" at bounding box center [559, 300] width 69 height 20
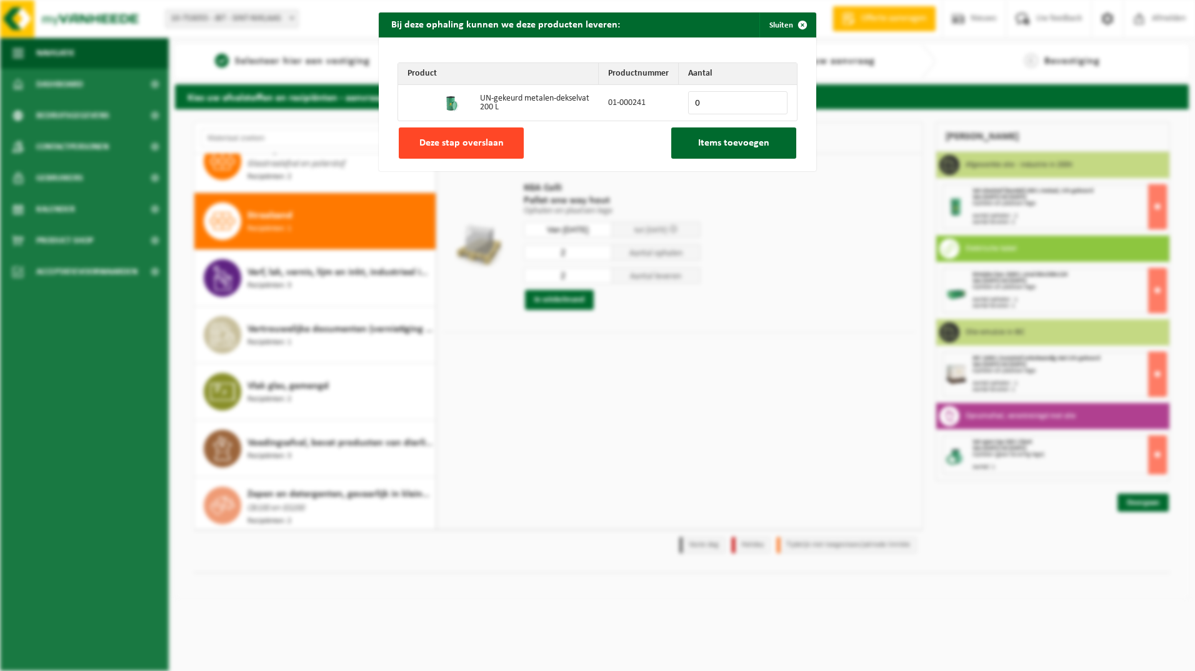
click at [488, 147] on span "Deze stap overslaan" at bounding box center [461, 143] width 84 height 10
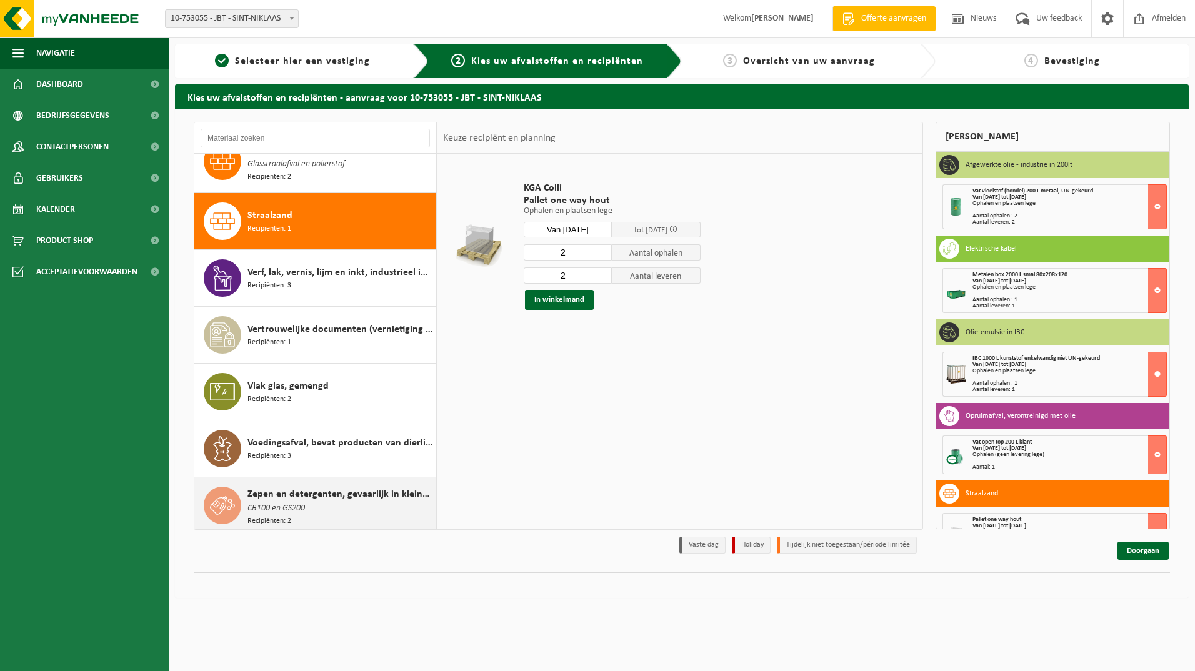
click at [336, 487] on span "Zepen en detergenten, gevaarlijk in kleinverpakking" at bounding box center [340, 494] width 185 height 15
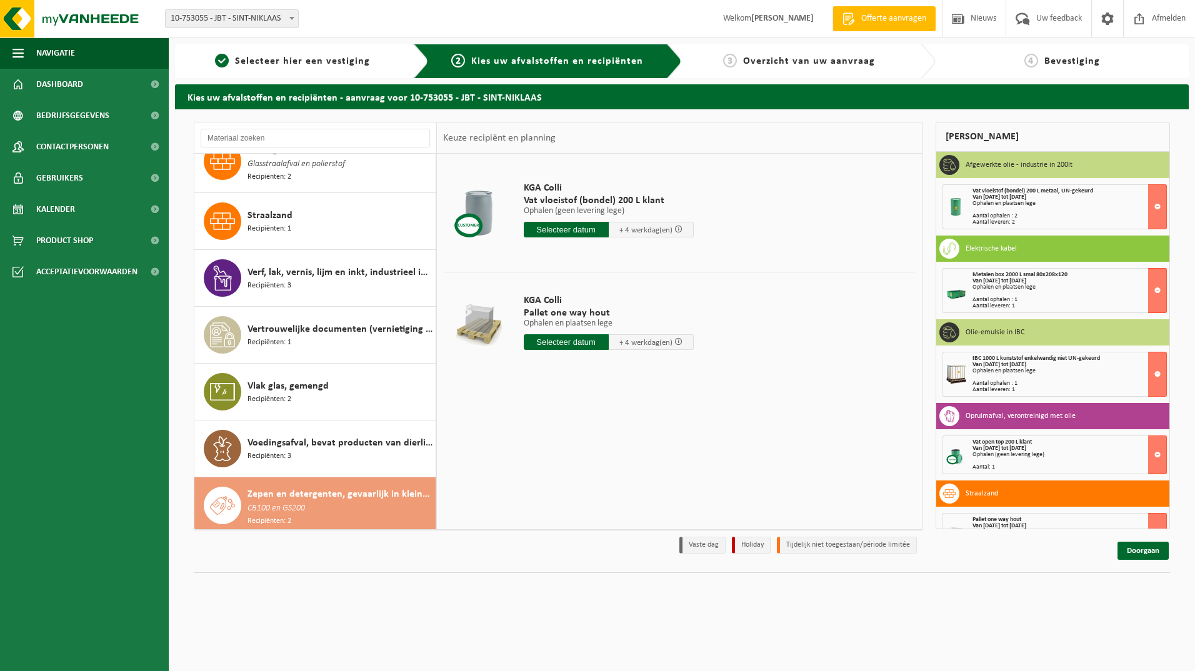
click at [593, 226] on input "text" at bounding box center [566, 230] width 85 height 16
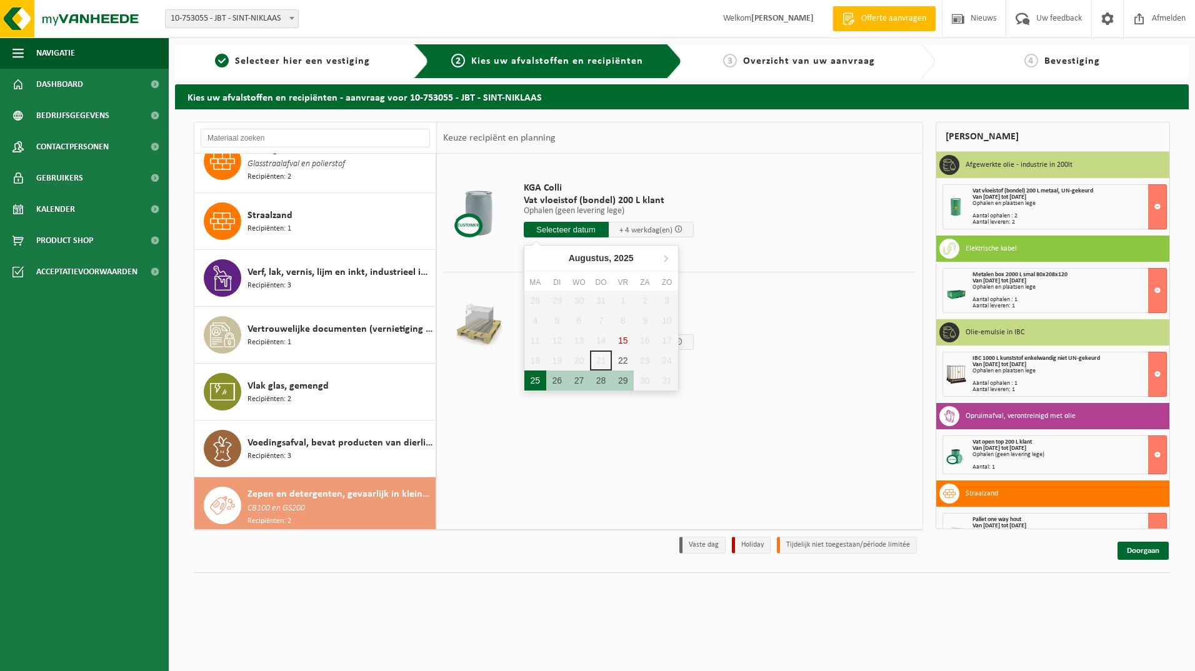
click at [534, 384] on div "25" at bounding box center [535, 381] width 22 height 20
type input "Van 2025-08-25"
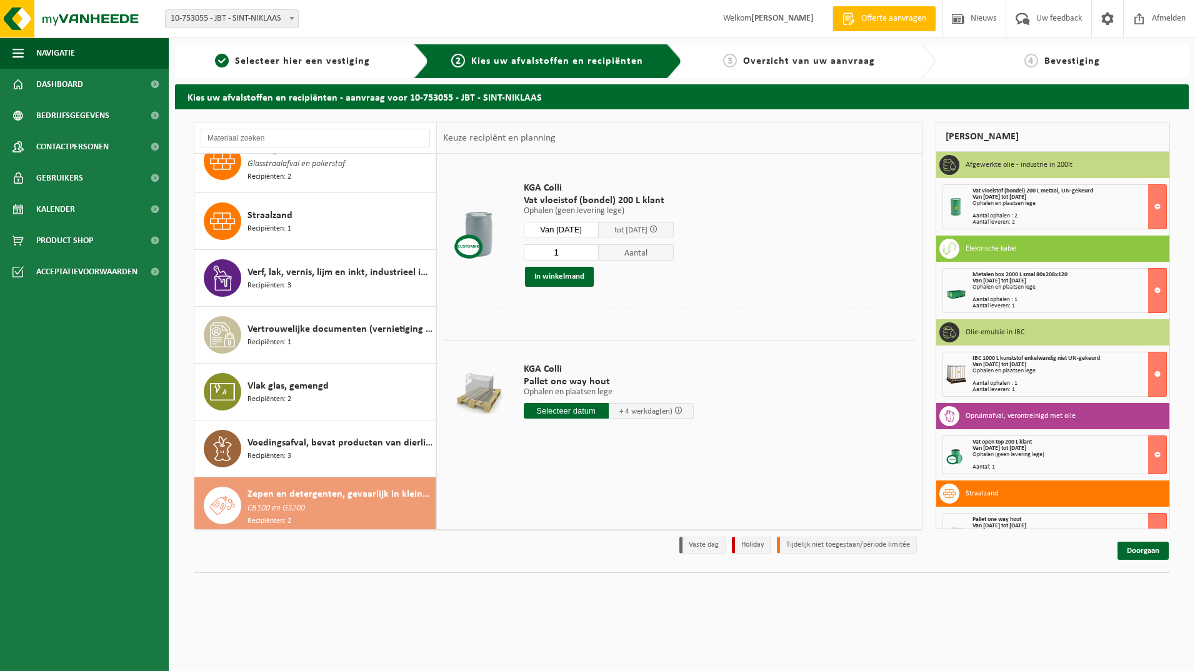
click at [598, 256] on input "1" at bounding box center [561, 252] width 75 height 16
type input "2"
click at [599, 249] on input "2" at bounding box center [561, 252] width 75 height 16
click at [560, 278] on button "In winkelmand" at bounding box center [559, 277] width 69 height 20
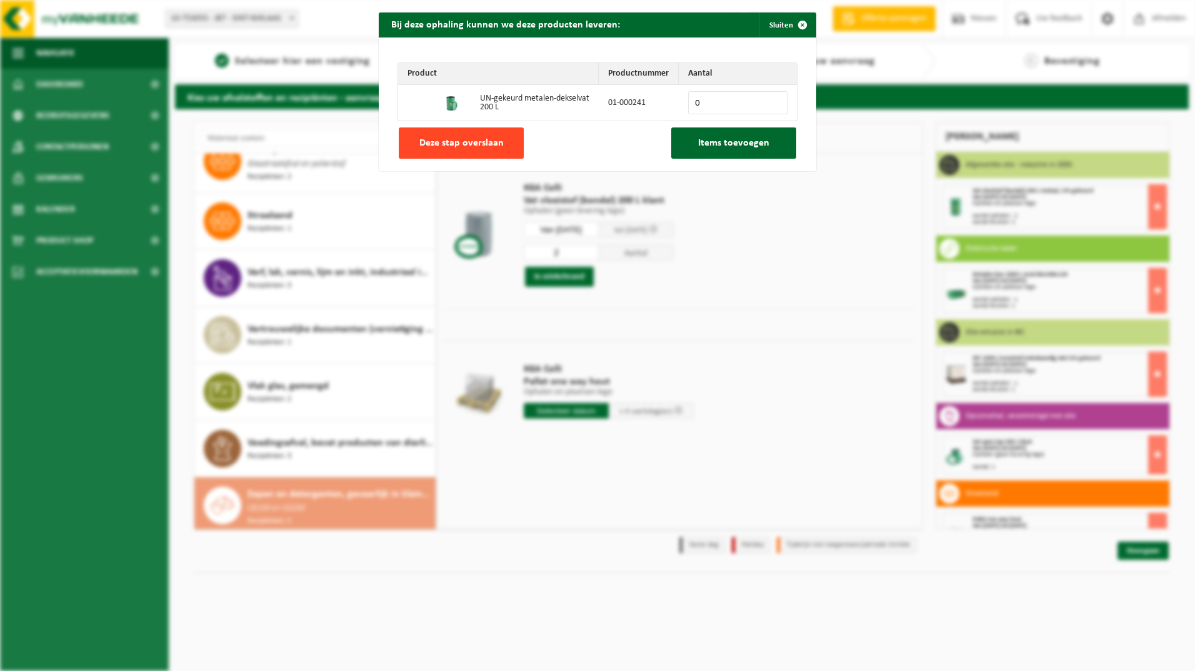
click at [491, 149] on button "Deze stap overslaan" at bounding box center [461, 143] width 125 height 31
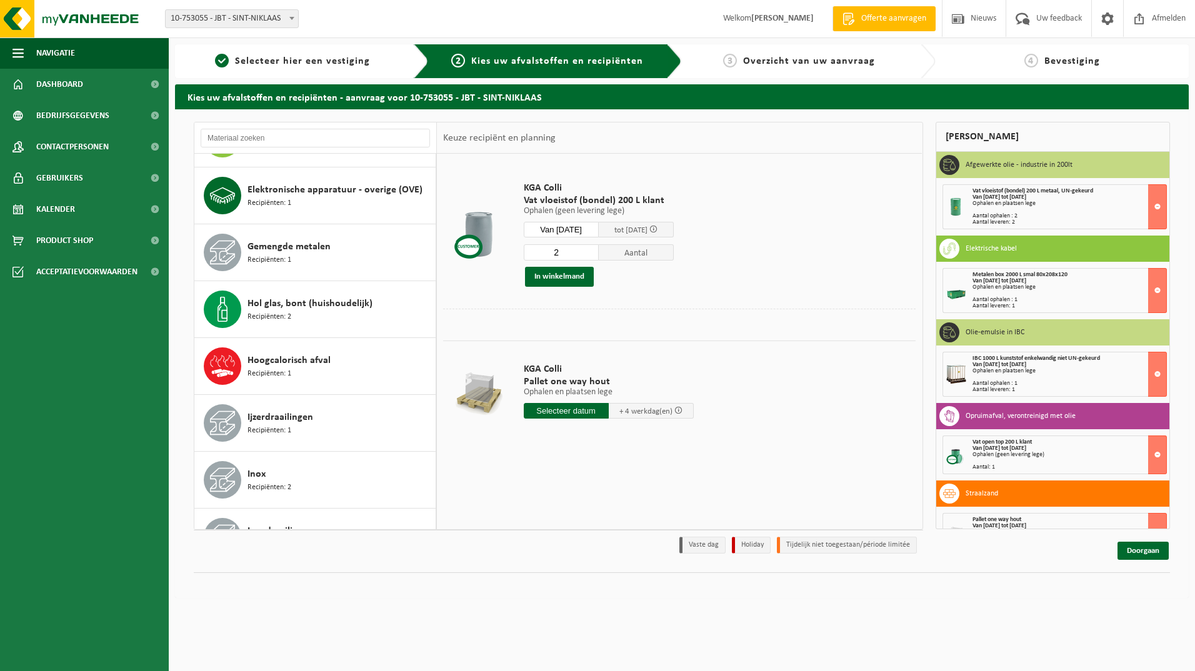
scroll to position [387, 0]
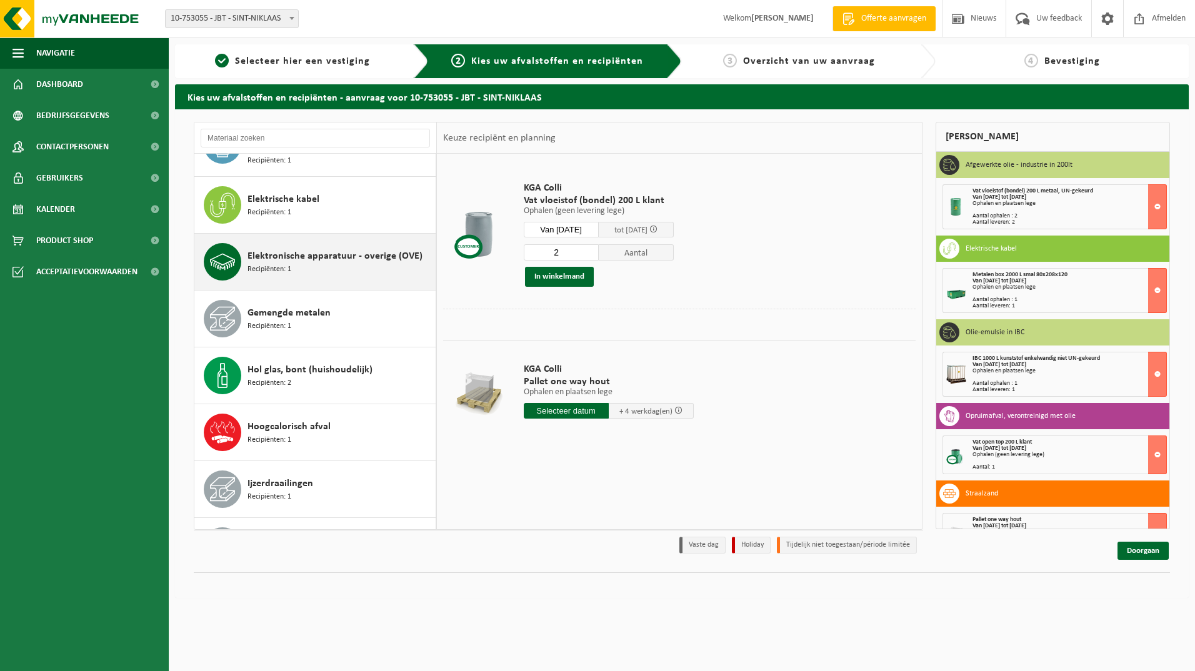
click at [353, 259] on span "Elektronische apparatuur - overige (OVE)" at bounding box center [335, 256] width 175 height 15
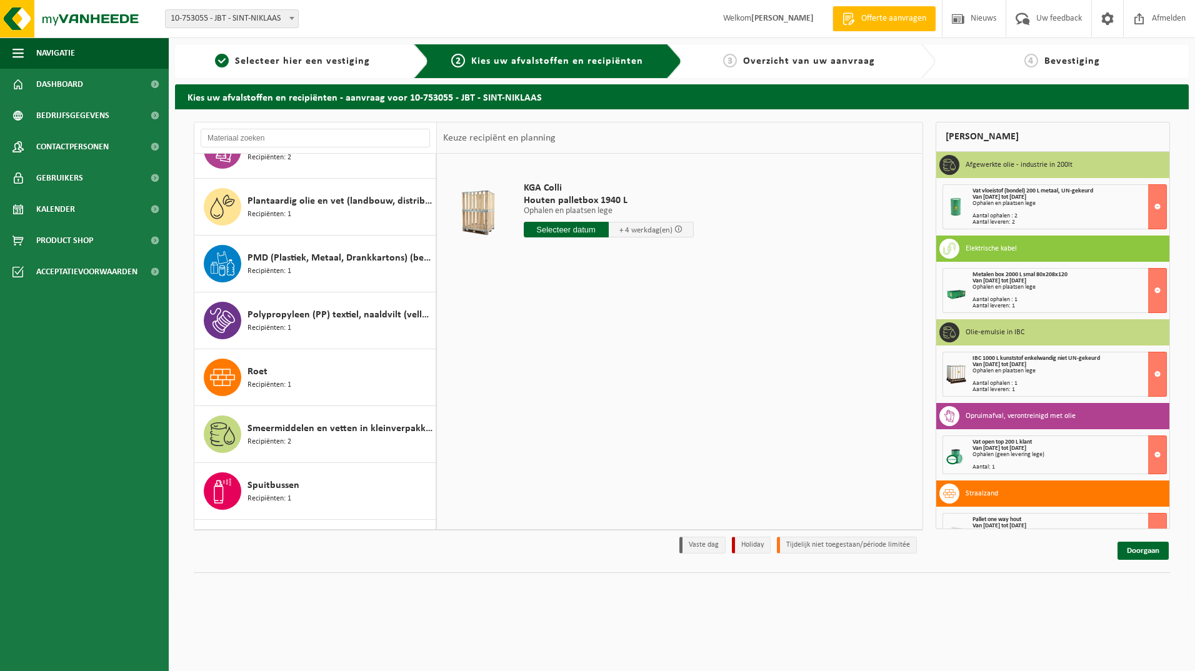
scroll to position [1750, 0]
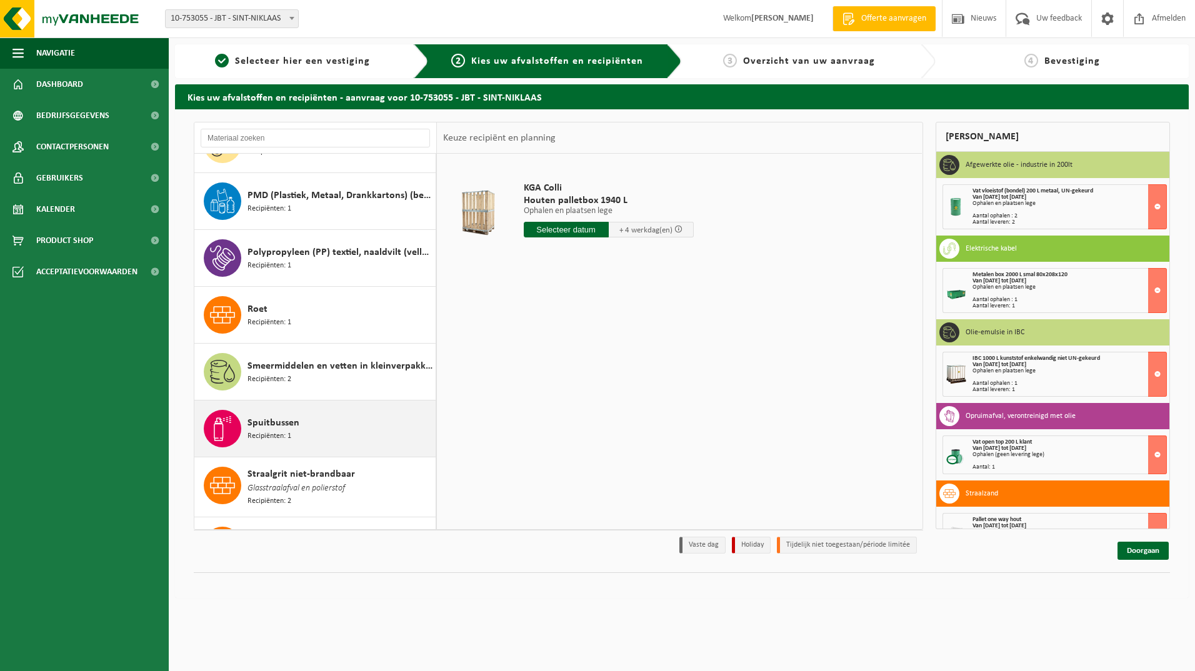
click at [304, 420] on div "Spuitbussen Recipiënten: 1" at bounding box center [340, 429] width 185 height 38
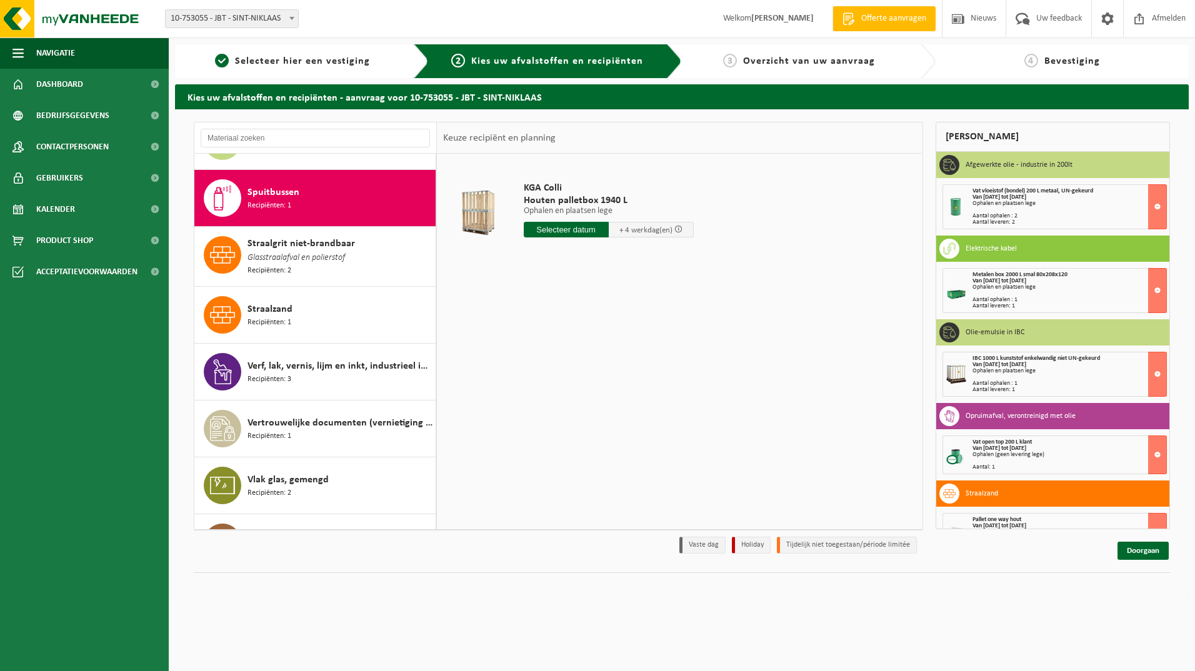
scroll to position [1994, 0]
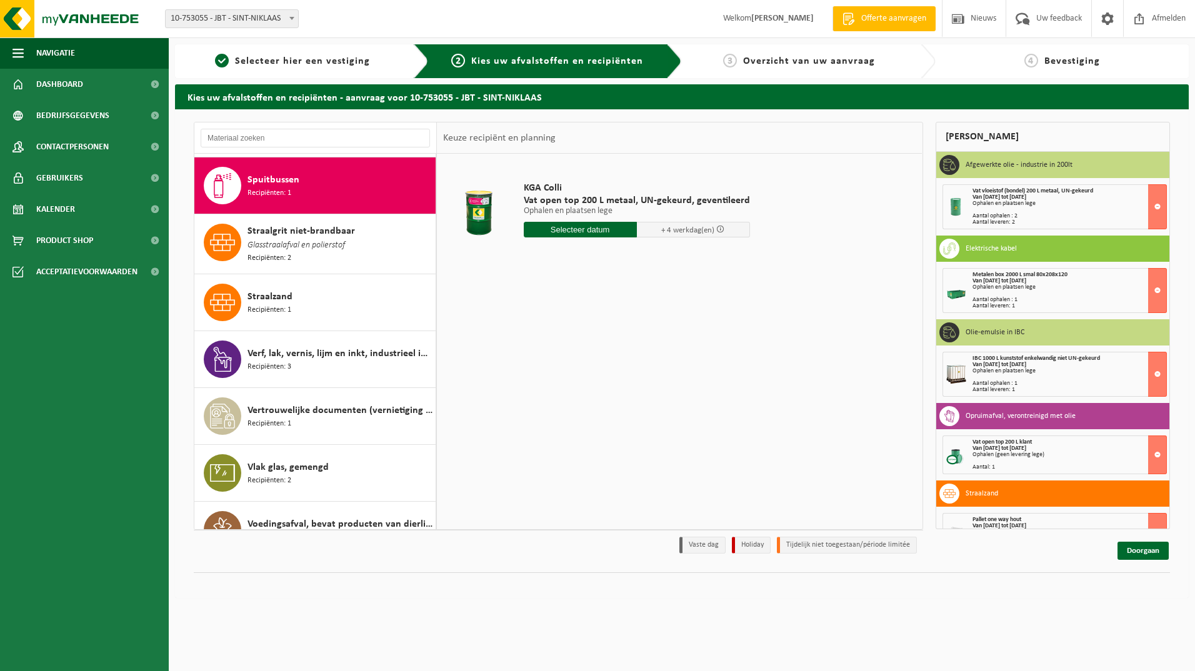
click at [581, 234] on input "text" at bounding box center [580, 230] width 113 height 16
click at [539, 379] on div "25" at bounding box center [535, 381] width 22 height 20
type input "Van 2025-08-25"
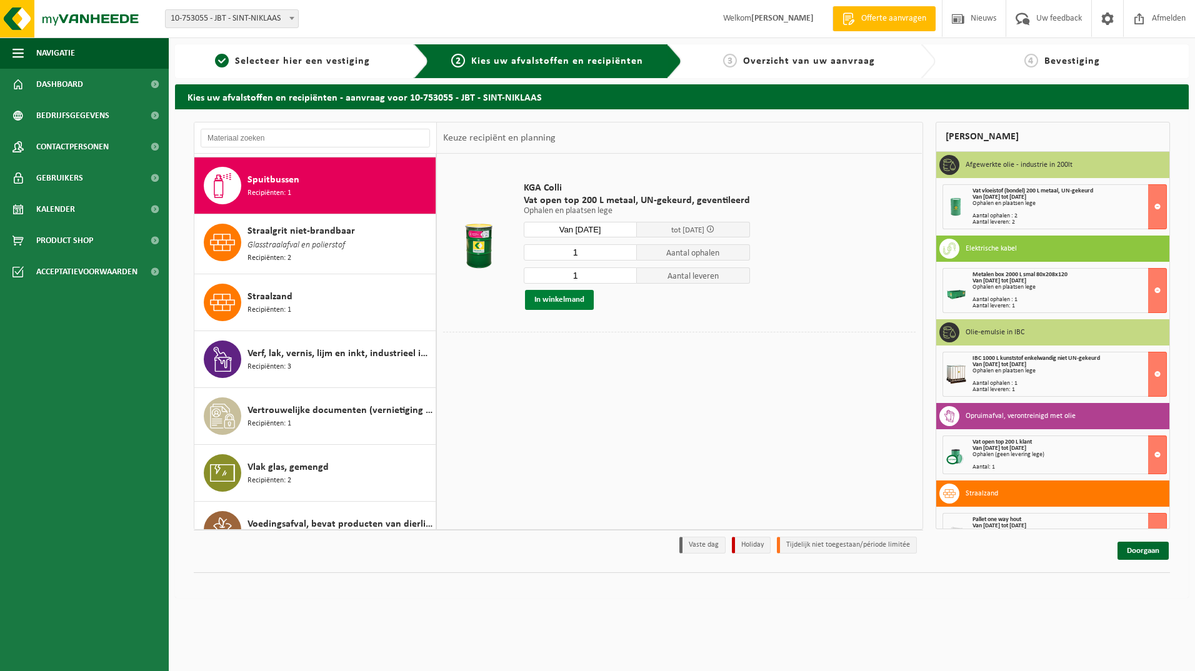
click at [562, 299] on button "In winkelmand" at bounding box center [559, 300] width 69 height 20
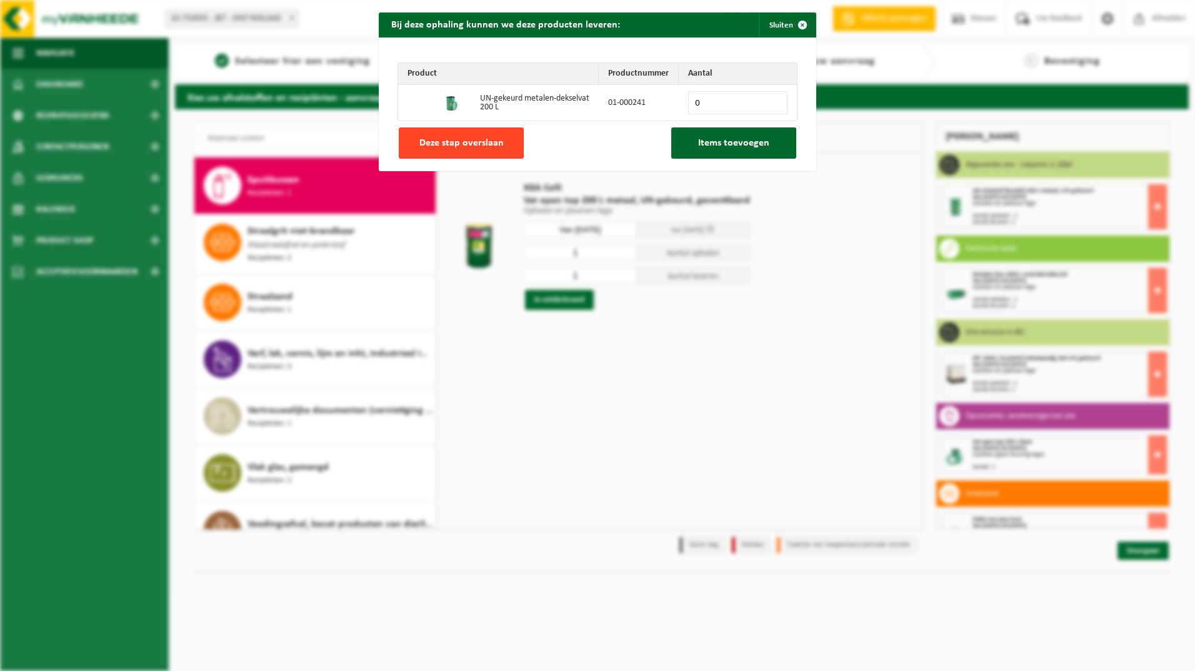
click at [486, 148] on span "Deze stap overslaan" at bounding box center [461, 143] width 84 height 10
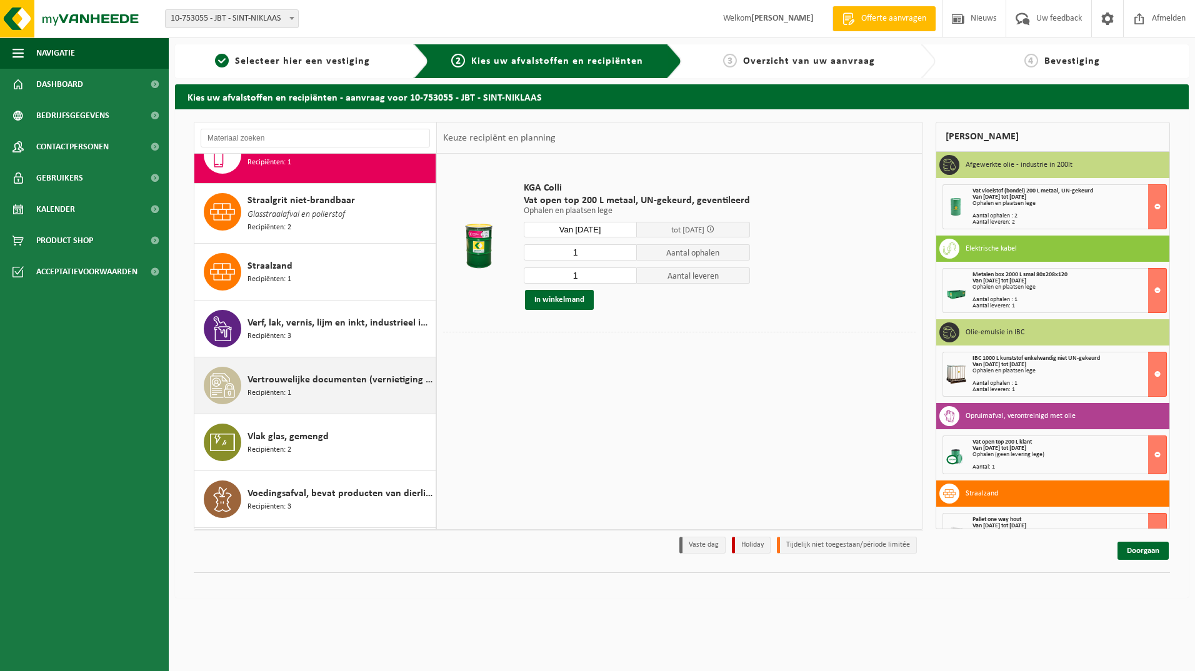
scroll to position [2075, 0]
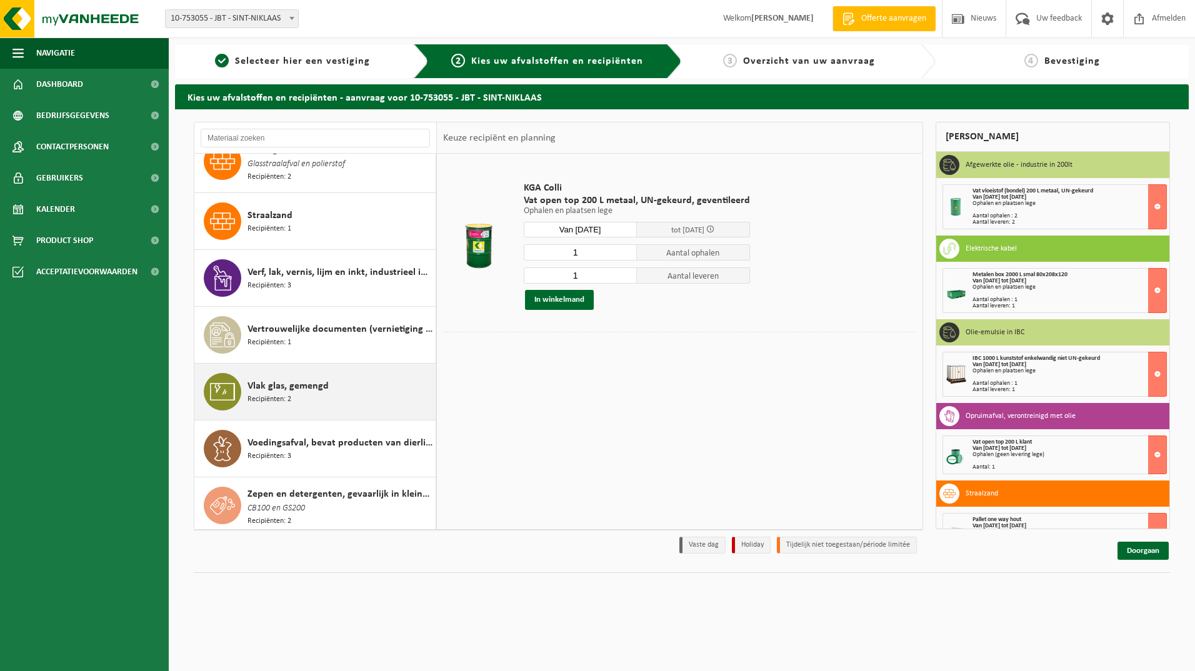
click at [275, 386] on span "Vlak glas, gemengd" at bounding box center [288, 386] width 81 height 15
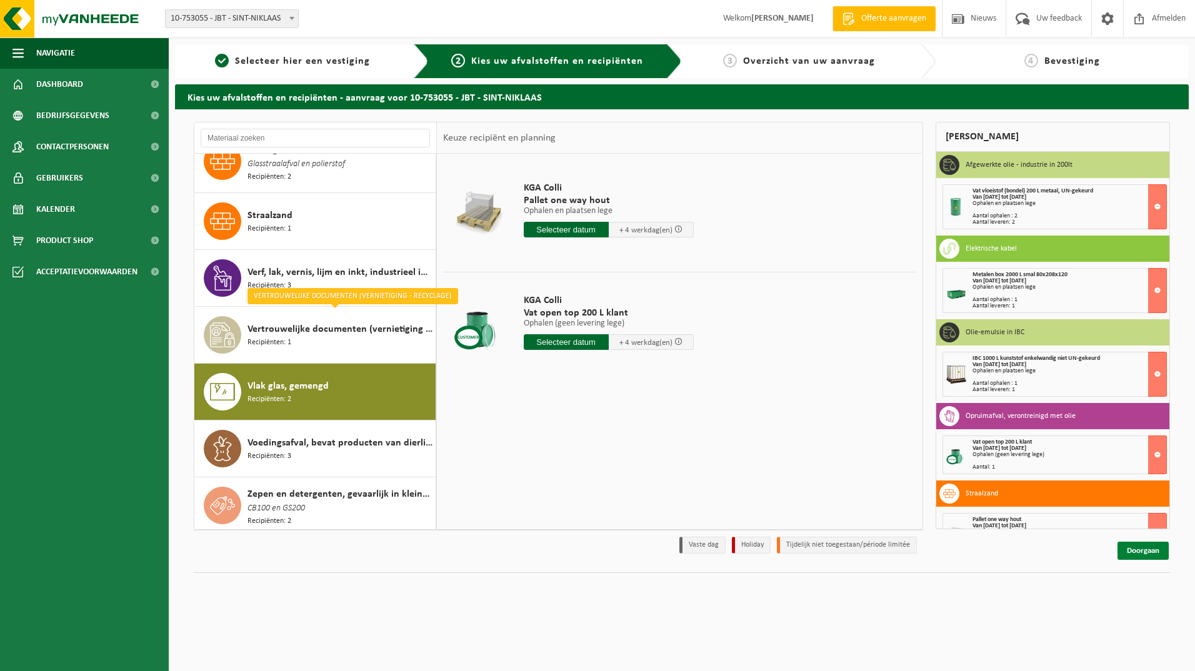
click at [1141, 547] on link "Doorgaan" at bounding box center [1143, 551] width 51 height 18
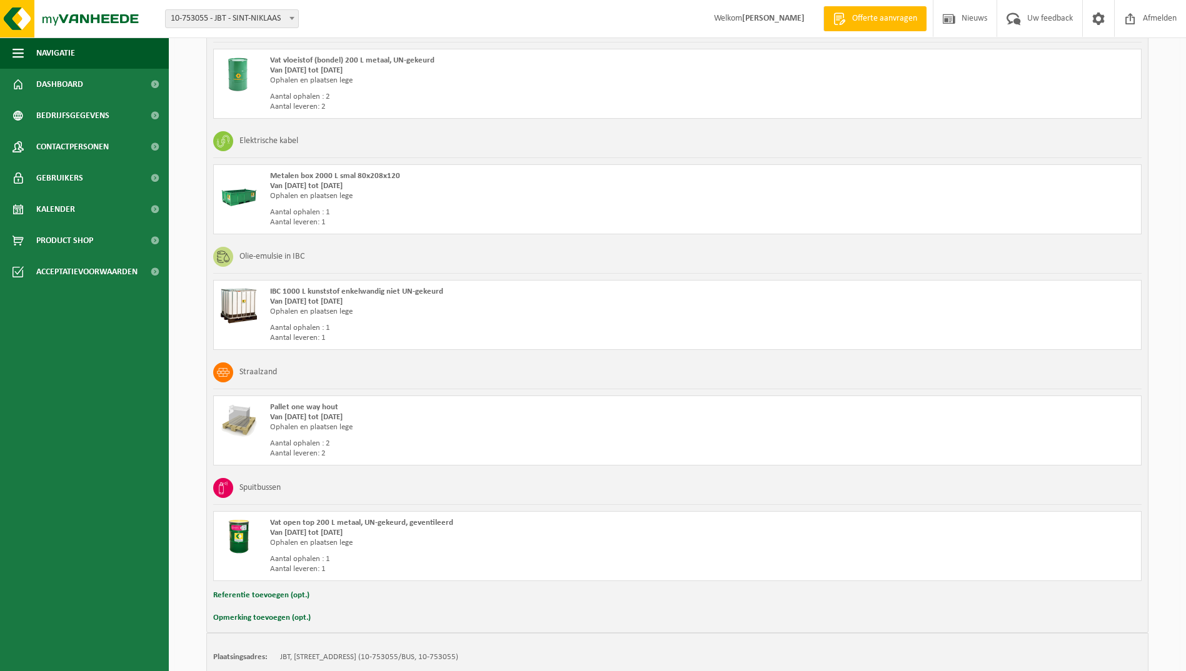
scroll to position [375, 0]
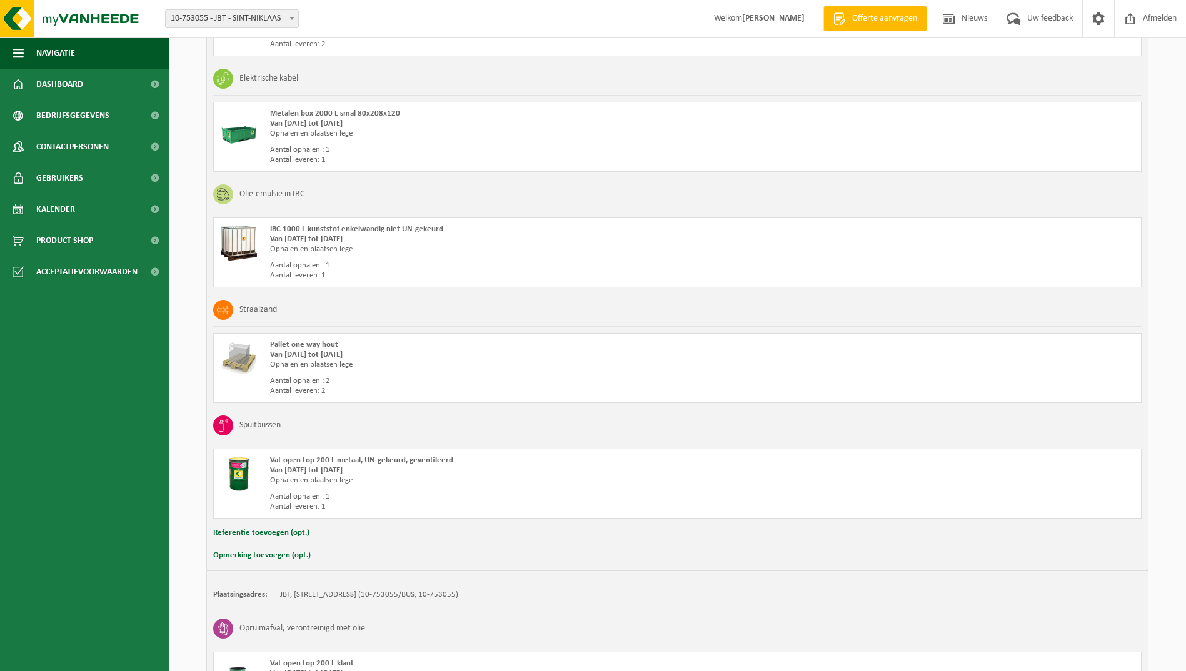
click at [324, 362] on div "Ophalen en plaatsen lege" at bounding box center [499, 365] width 458 height 10
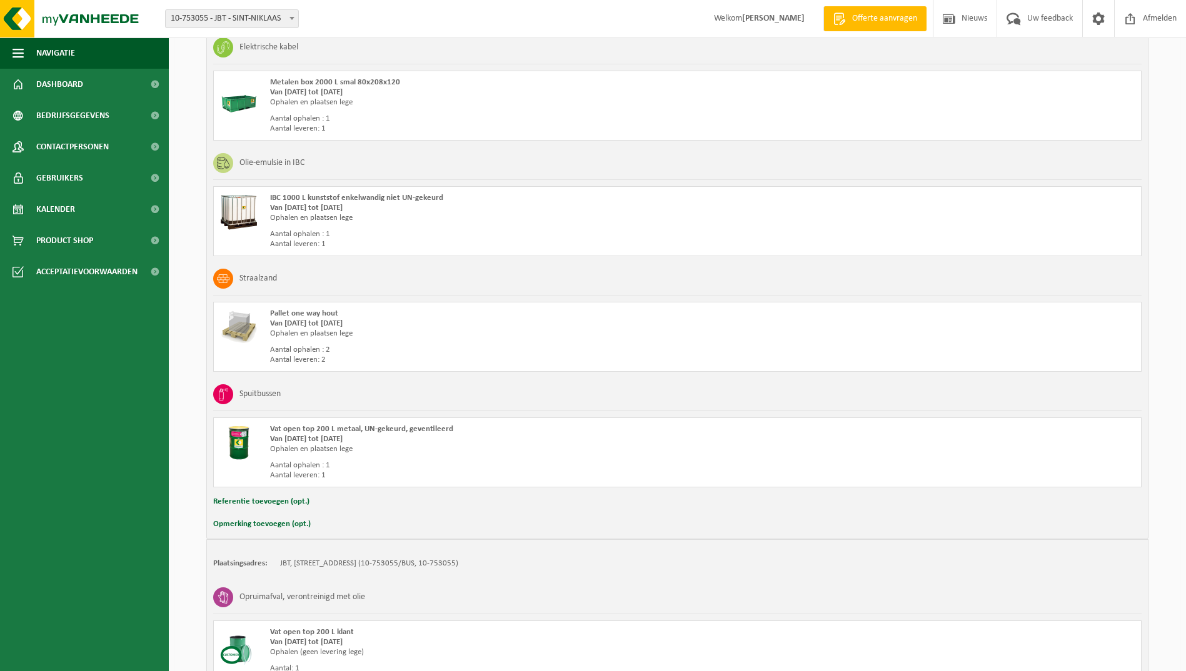
scroll to position [386, 0]
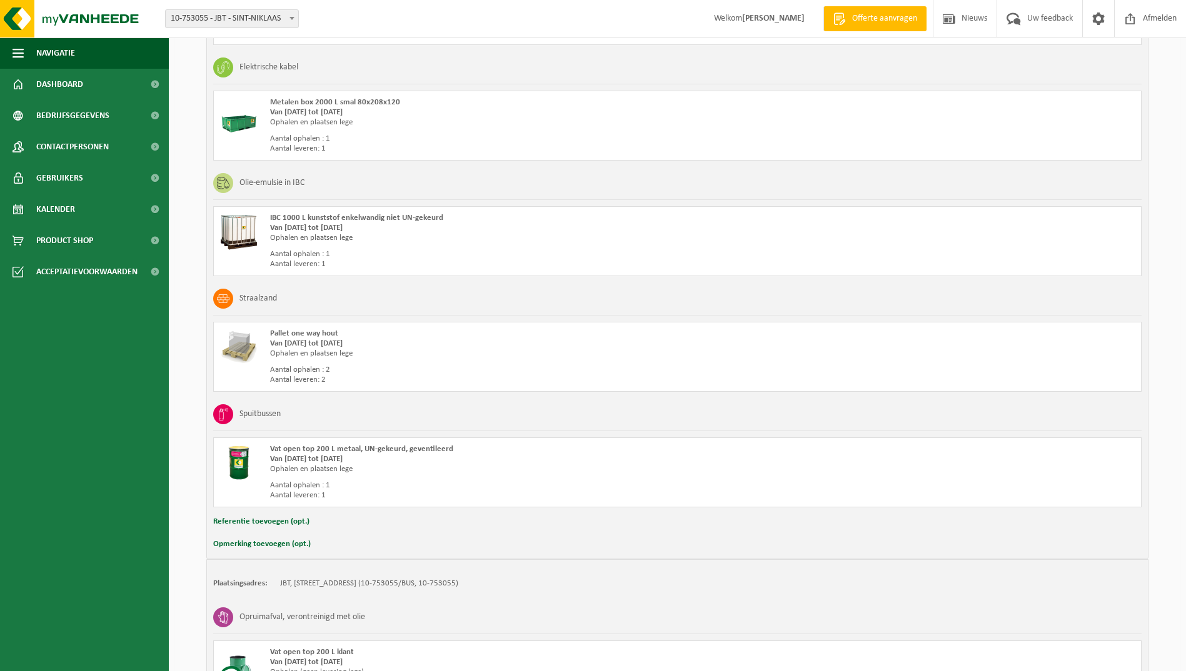
drag, startPoint x: 244, startPoint y: 354, endPoint x: 674, endPoint y: 362, distance: 429.5
click at [674, 362] on div "Pallet one way hout Van 2025-08-25 tot 2025-08-29 Ophalen en plaatsen lege Aant…" at bounding box center [499, 357] width 458 height 56
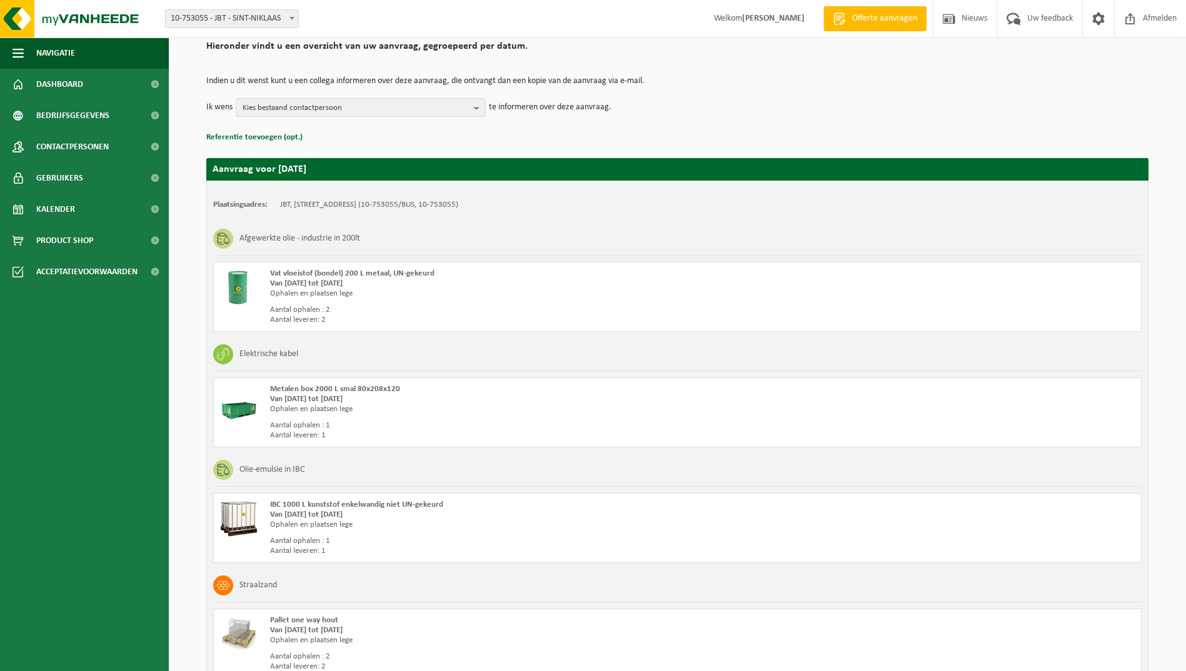
scroll to position [74, 0]
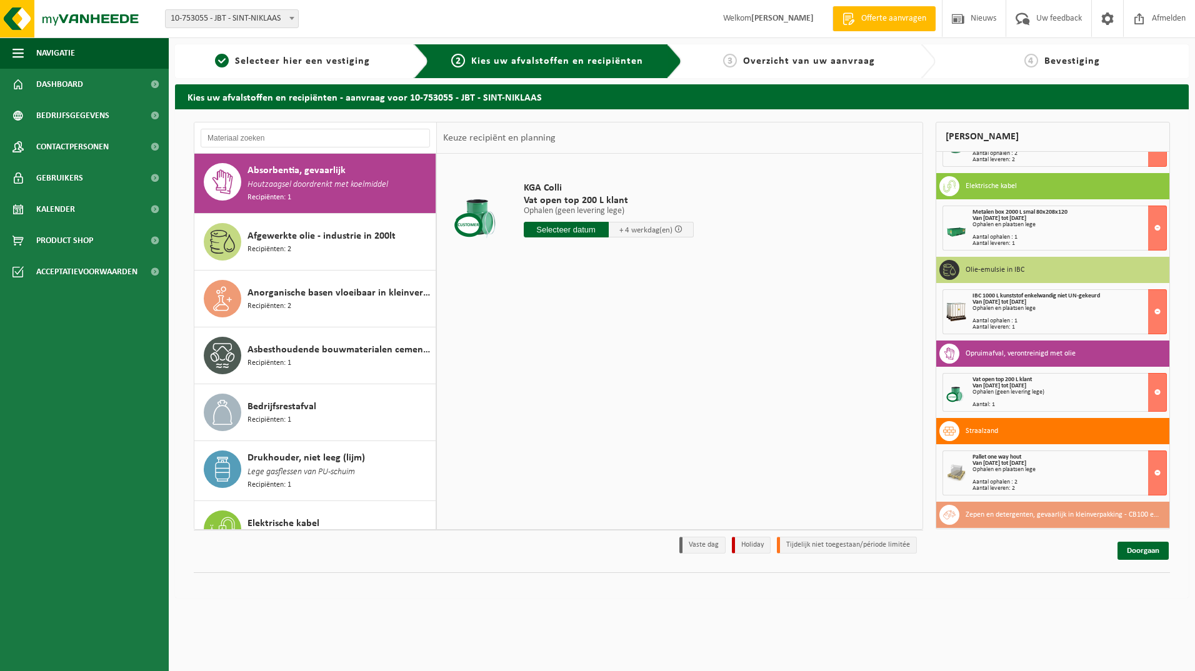
scroll to position [188, 0]
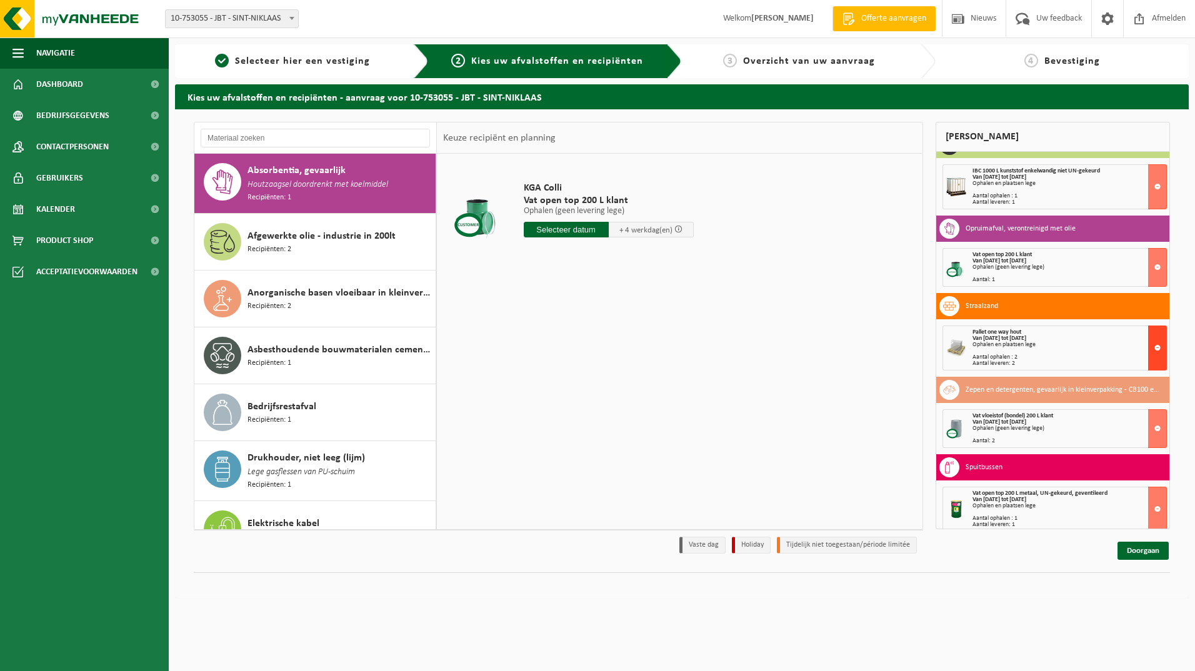
click at [1148, 345] on button at bounding box center [1157, 348] width 19 height 45
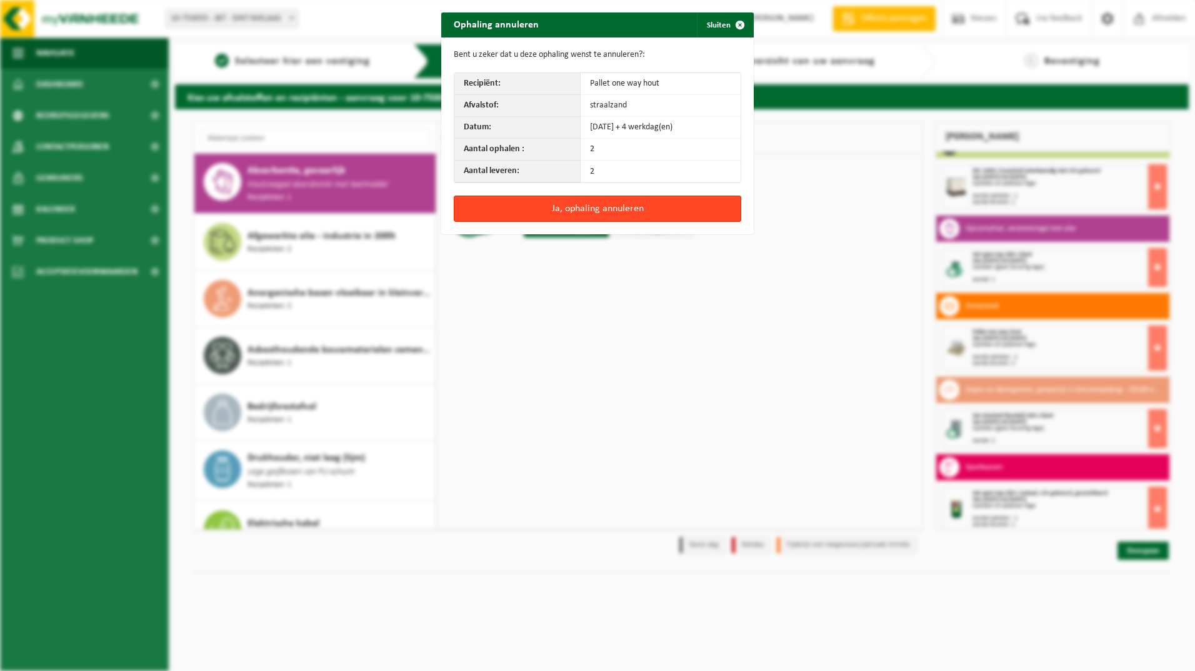
click at [589, 209] on button "Ja, ophaling annuleren" at bounding box center [598, 209] width 288 height 26
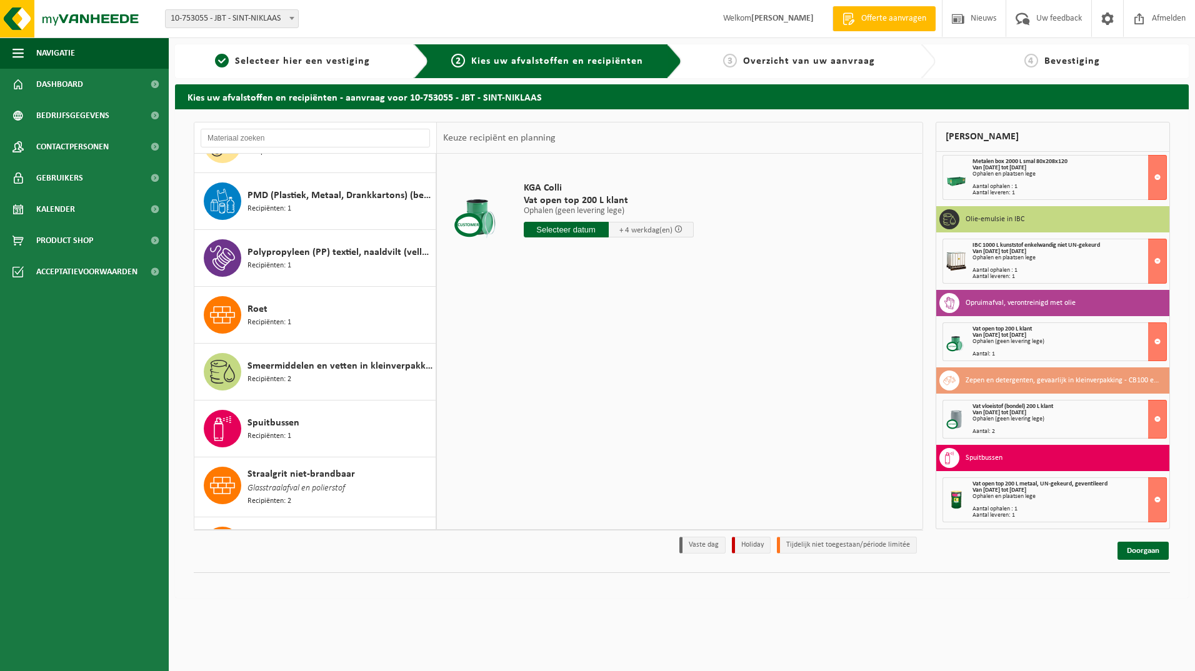
scroll to position [1813, 0]
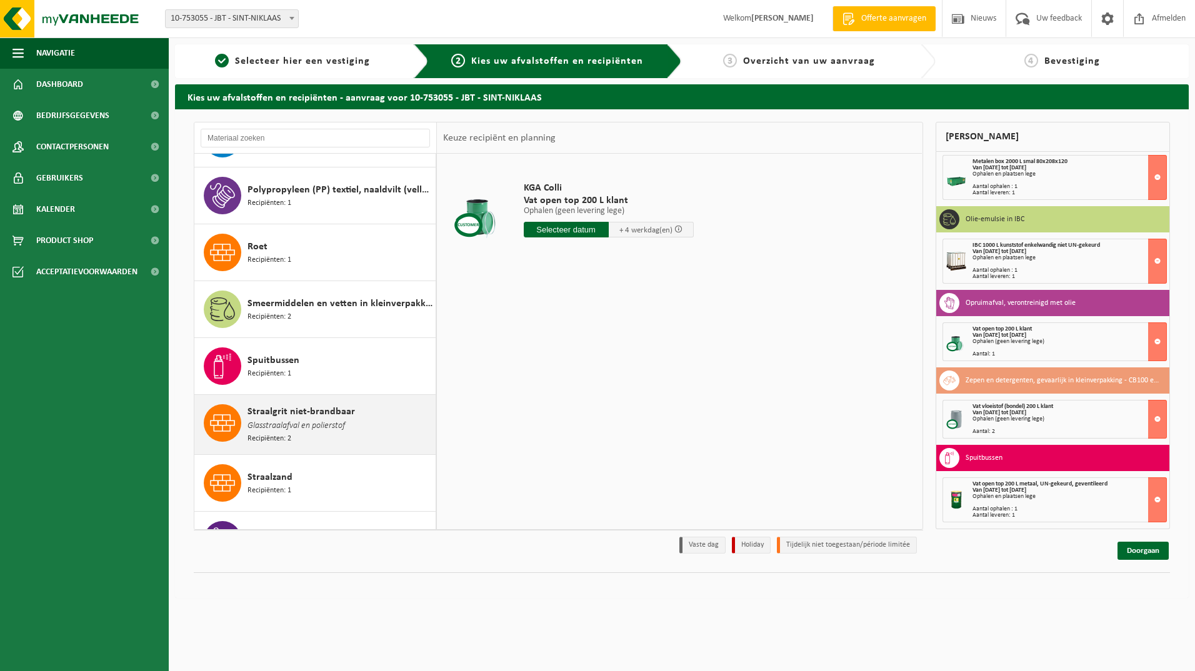
click at [304, 411] on span "Straalgrit niet-brandbaar" at bounding box center [302, 411] width 108 height 15
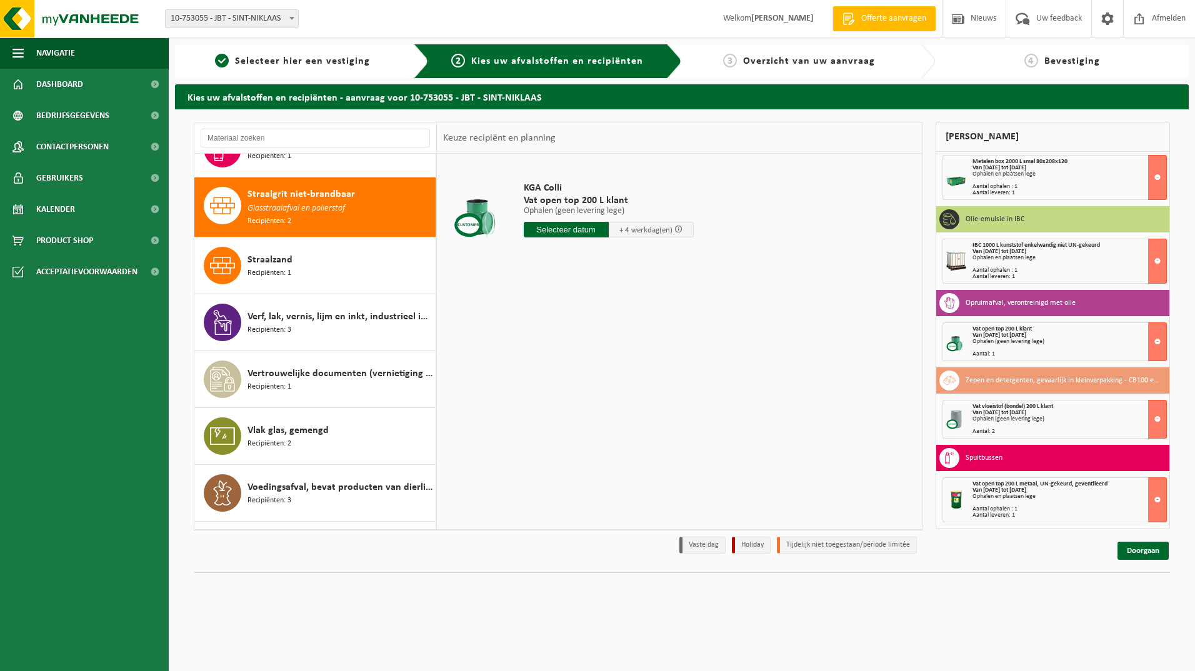
scroll to position [2050, 0]
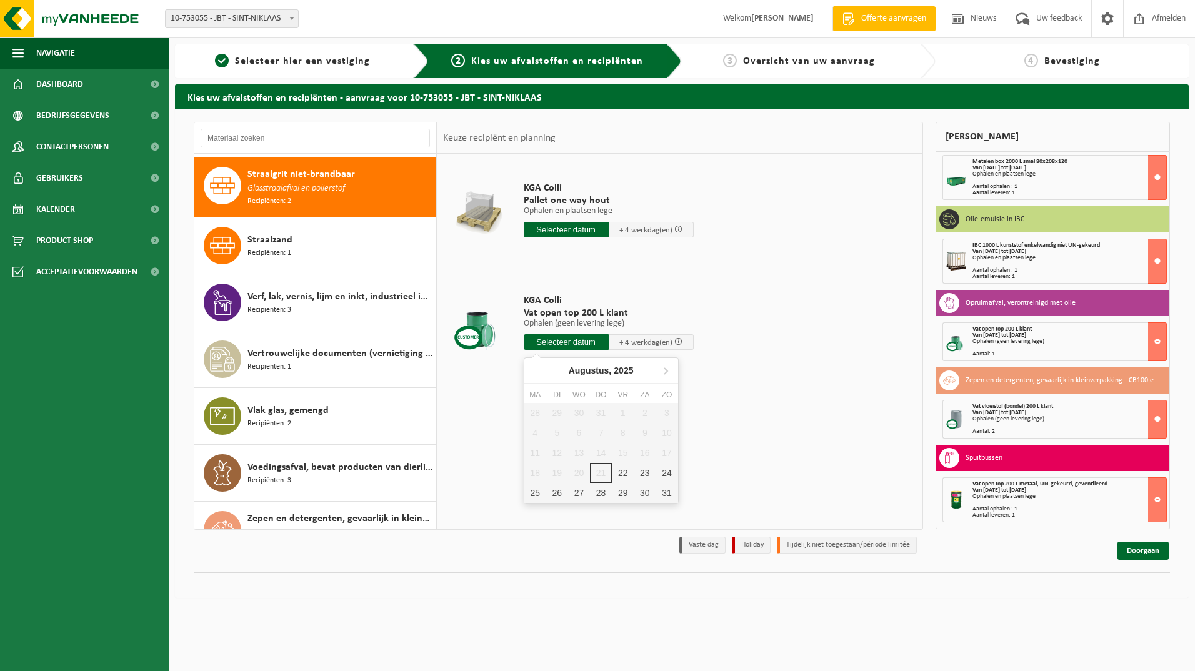
click at [573, 341] on input "text" at bounding box center [566, 342] width 85 height 16
click at [537, 492] on div "25" at bounding box center [535, 493] width 22 height 20
type input "Van 2025-08-25"
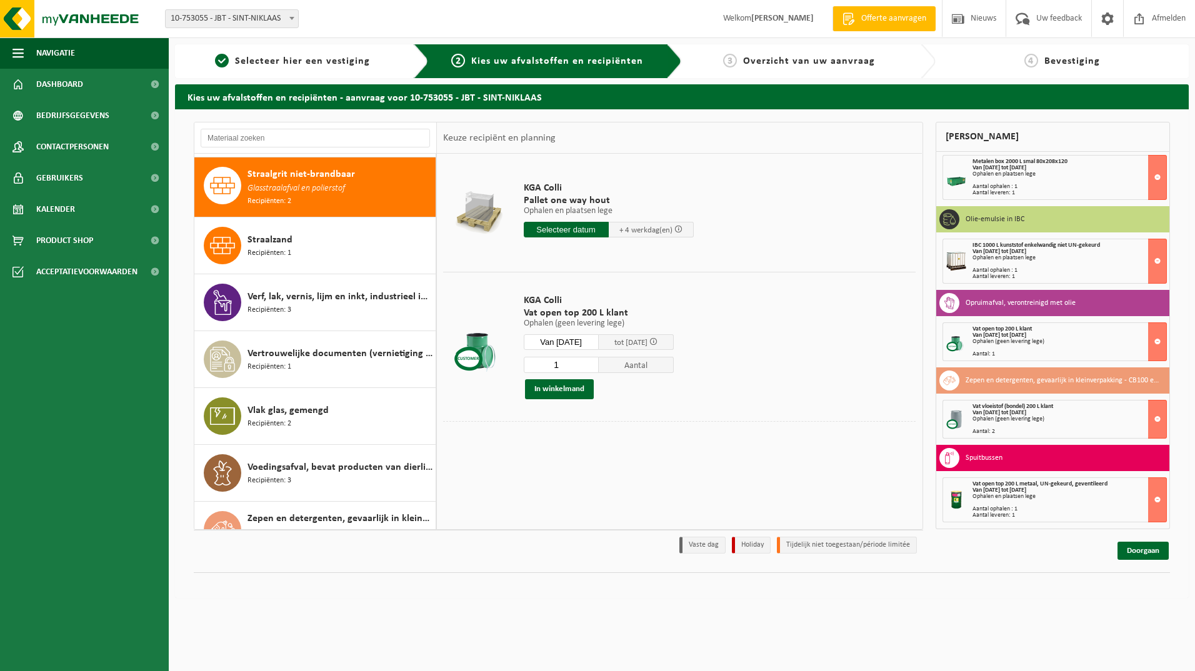
click at [599, 366] on input "1" at bounding box center [561, 365] width 75 height 16
type input "2"
click at [599, 362] on input "2" at bounding box center [561, 365] width 75 height 16
click at [571, 388] on button "In winkelmand" at bounding box center [559, 389] width 69 height 20
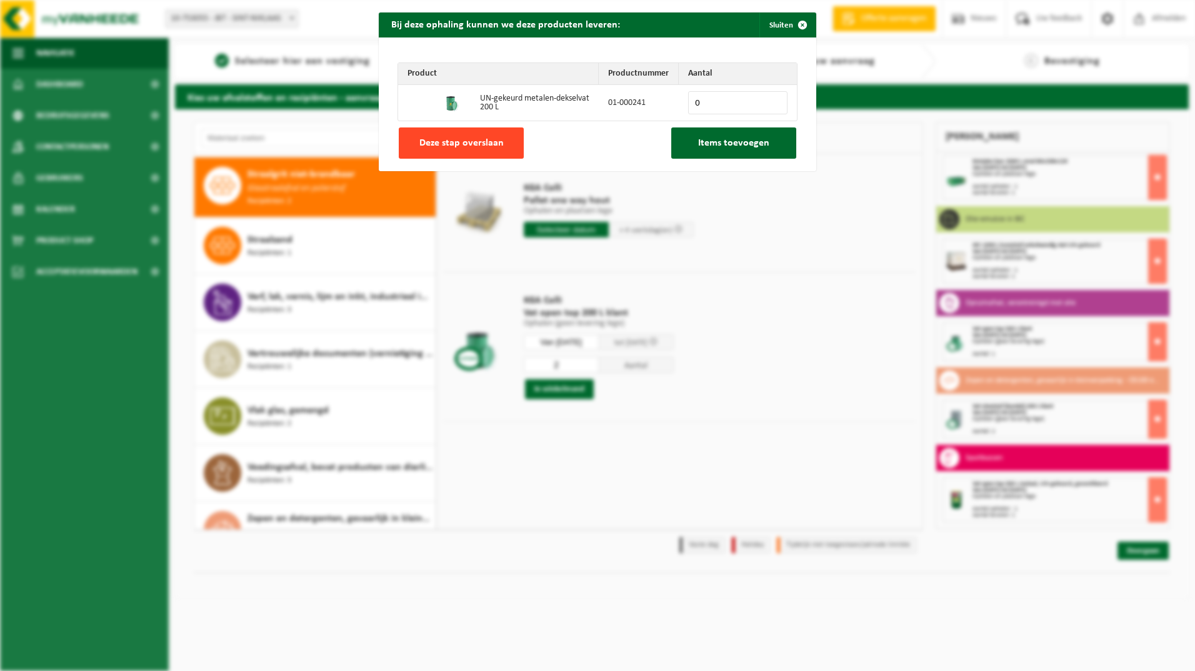
click at [434, 132] on button "Deze stap overslaan" at bounding box center [461, 143] width 125 height 31
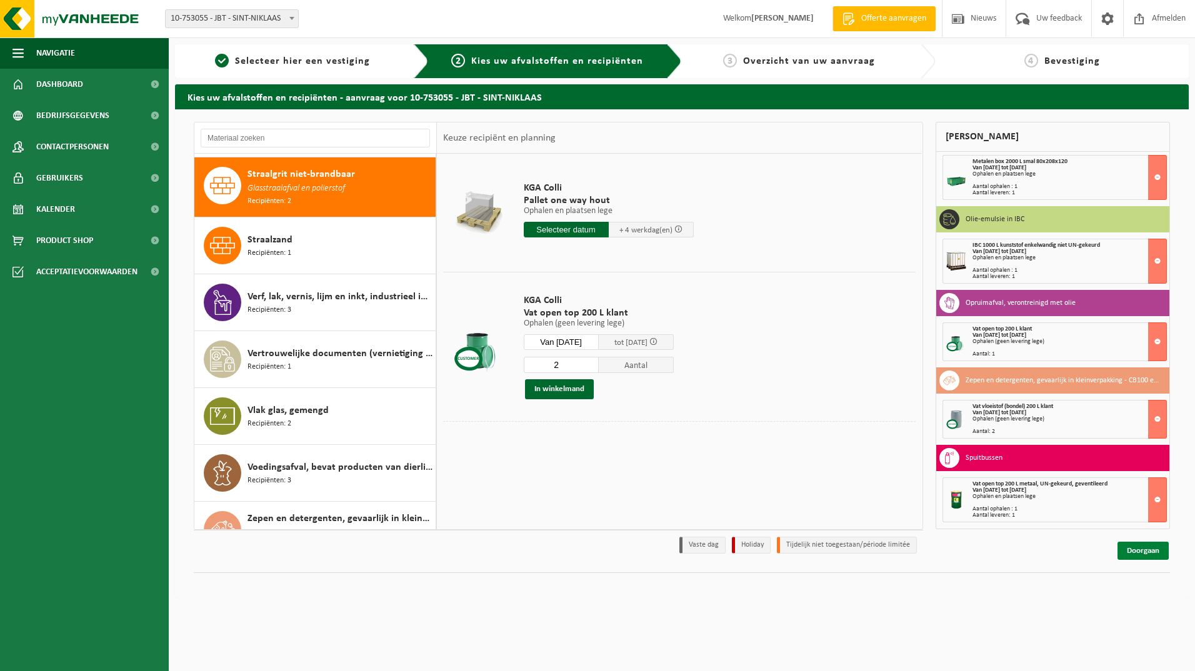
click at [1145, 551] on link "Doorgaan" at bounding box center [1143, 551] width 51 height 18
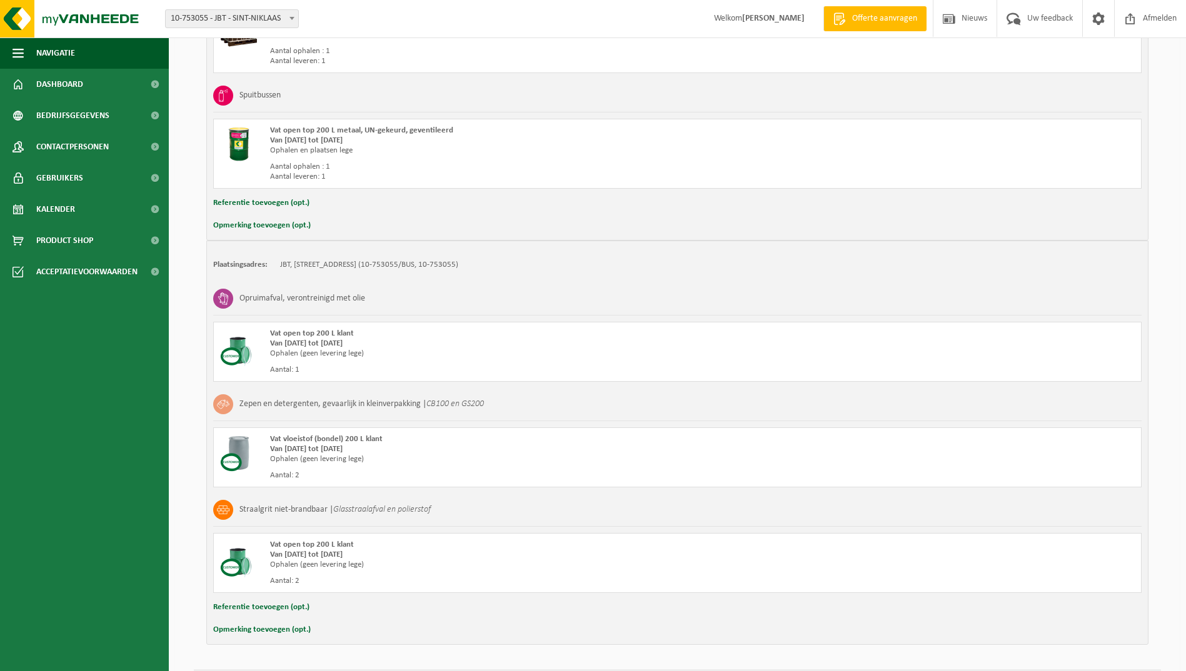
scroll to position [626, 0]
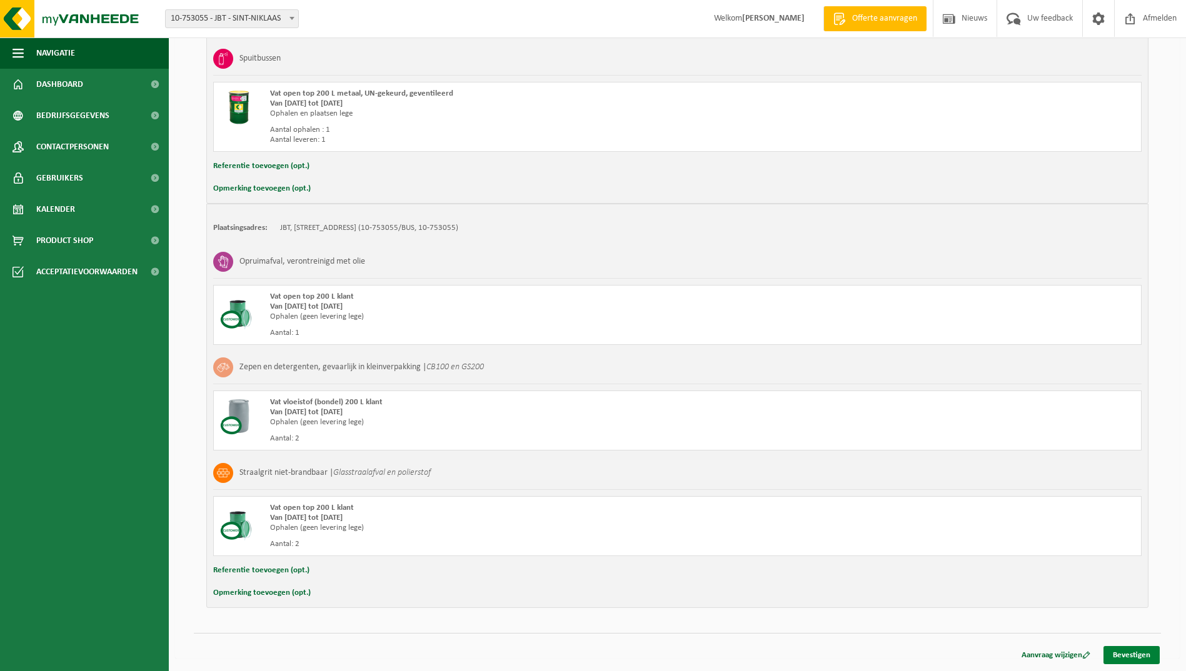
click at [1131, 653] on link "Bevestigen" at bounding box center [1131, 655] width 56 height 18
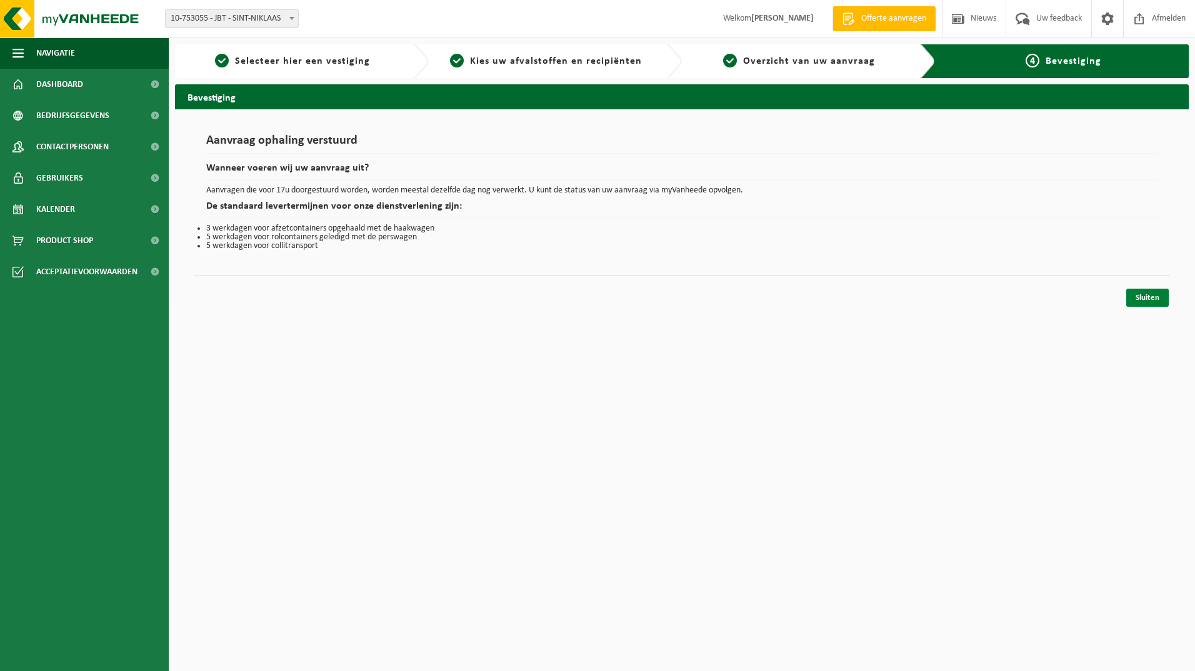
click at [1139, 295] on link "Sluiten" at bounding box center [1147, 298] width 43 height 18
